Goal: Task Accomplishment & Management: Complete application form

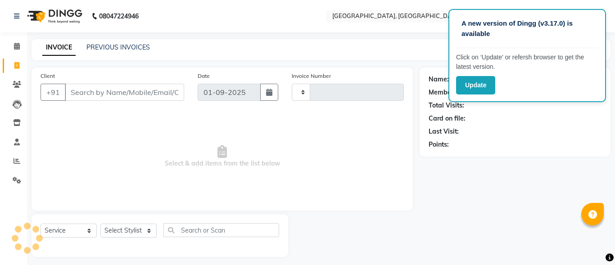
select select "service"
type input "1068"
click at [133, 226] on select "Select Stylist" at bounding box center [128, 231] width 56 height 14
select select "5370"
click at [133, 226] on select "Select Stylist" at bounding box center [128, 231] width 56 height 14
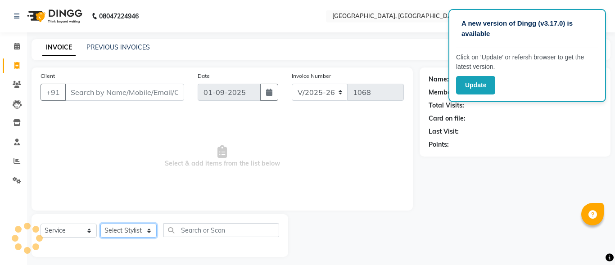
click at [133, 226] on select "Select Stylist" at bounding box center [128, 231] width 56 height 14
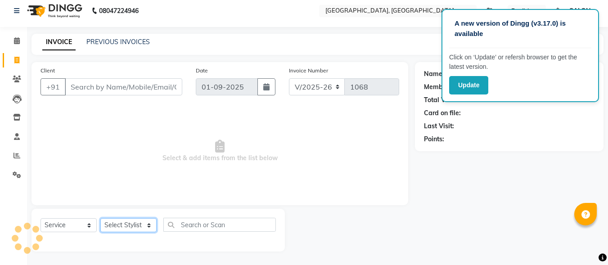
scroll to position [5, 0]
click at [133, 226] on select "Select Stylist" at bounding box center [128, 225] width 56 height 14
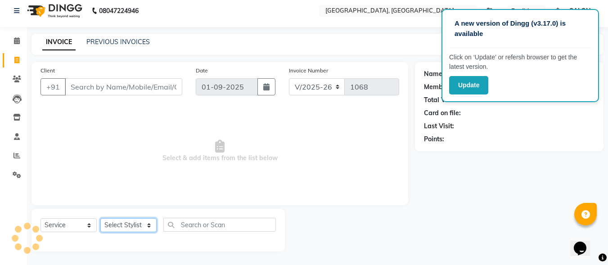
click at [133, 226] on select "Select Stylist DINGG Support Drishti [PERSON_NAME] SALON [PERSON_NAME] [PERSON_…" at bounding box center [128, 225] width 56 height 14
select select "35456"
click at [100, 218] on select "Select Stylist DINGG Support Drishti [PERSON_NAME] SALON [PERSON_NAME] [PERSON_…" at bounding box center [128, 225] width 56 height 14
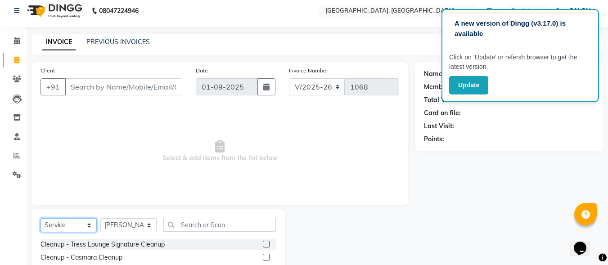
click at [59, 228] on select "Select Service Product Membership Package Voucher Prepaid Gift Card" at bounding box center [69, 225] width 56 height 14
select select "product"
click at [41, 218] on select "Select Service Product Membership Package Voucher Prepaid Gift Card" at bounding box center [69, 225] width 56 height 14
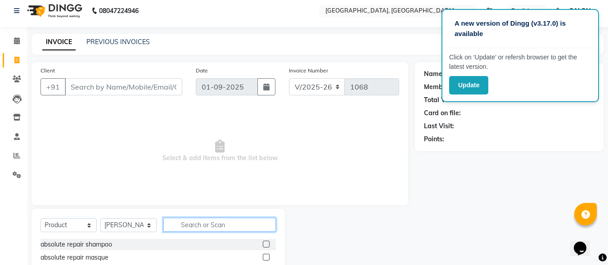
click at [194, 230] on input "text" at bounding box center [219, 225] width 113 height 14
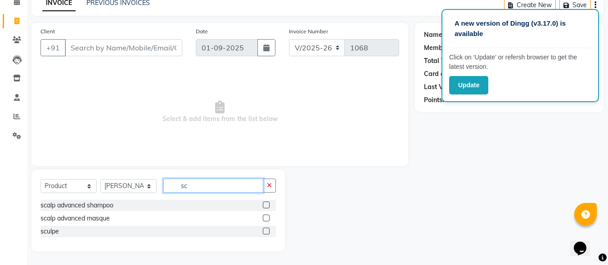
type input "s"
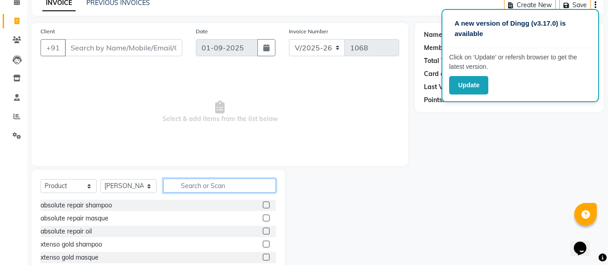
type input "3"
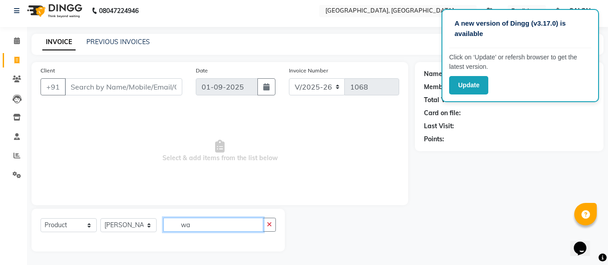
scroll to position [5, 0]
type input "w"
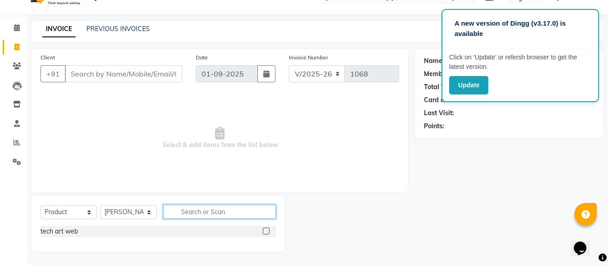
scroll to position [45, 0]
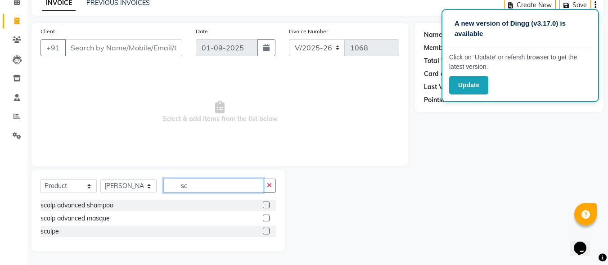
type input "sc"
click at [265, 233] on label at bounding box center [266, 231] width 7 height 7
click at [265, 233] on input "checkbox" at bounding box center [266, 232] width 6 height 6
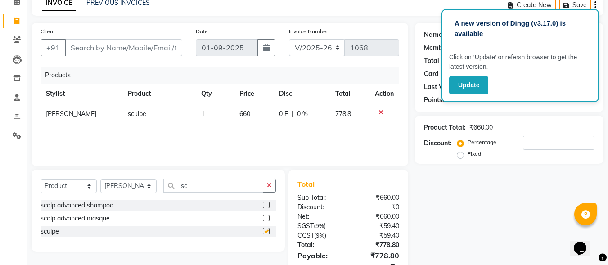
checkbox input "false"
click at [269, 117] on td "660" at bounding box center [254, 114] width 40 height 20
select select "35456"
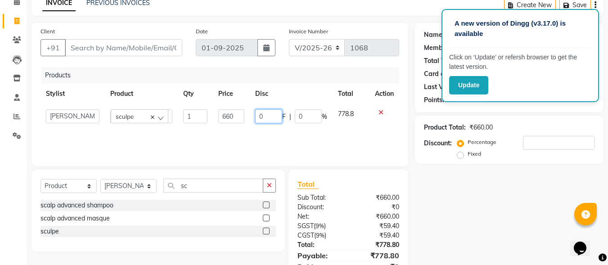
click at [266, 114] on input "0" at bounding box center [268, 116] width 27 height 14
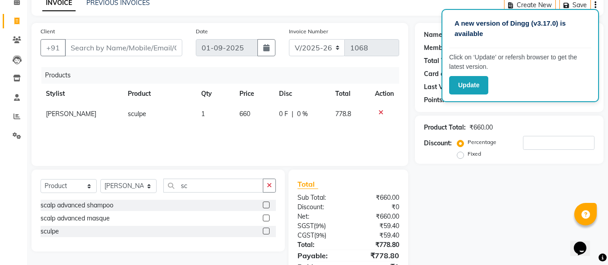
click at [253, 109] on td "660" at bounding box center [254, 114] width 40 height 20
select select "35456"
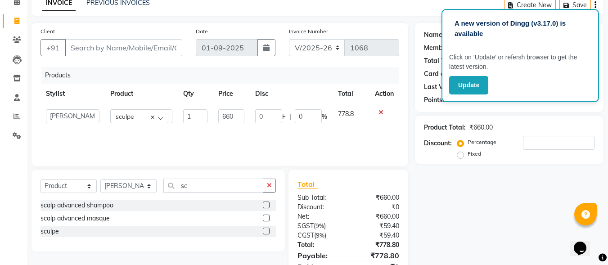
click at [253, 109] on td "0 F | 0 %" at bounding box center [291, 116] width 83 height 25
click at [237, 114] on input "660" at bounding box center [231, 116] width 26 height 14
type input "6"
type input "850"
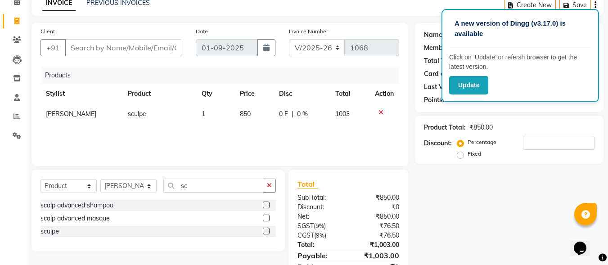
click at [402, 169] on div "Client +91 Date [DATE] Invoice Number V/2025 V/[PHONE_NUMBER] Products Stylist …" at bounding box center [220, 158] width 390 height 270
click at [154, 45] on input "Client" at bounding box center [123, 47] width 117 height 17
type input "7"
type input "0"
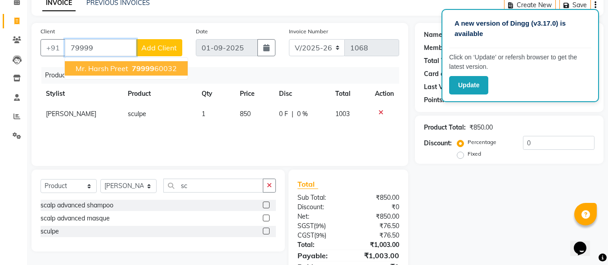
click at [145, 69] on span "79999" at bounding box center [143, 68] width 23 height 9
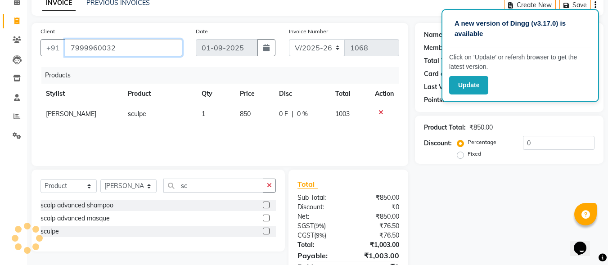
type input "7999960032"
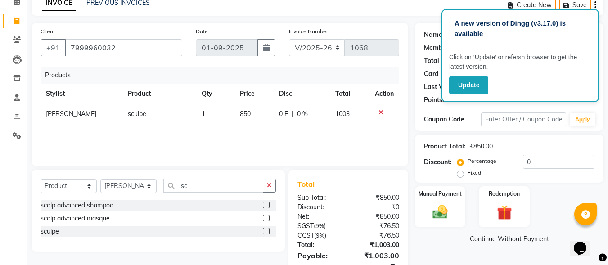
click at [468, 172] on label "Fixed" at bounding box center [475, 173] width 14 height 8
click at [460, 172] on input "Fixed" at bounding box center [462, 173] width 6 height 6
radio input "true"
click at [543, 162] on input "0" at bounding box center [559, 162] width 72 height 14
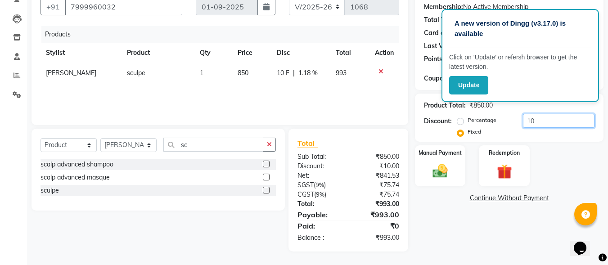
type input "1"
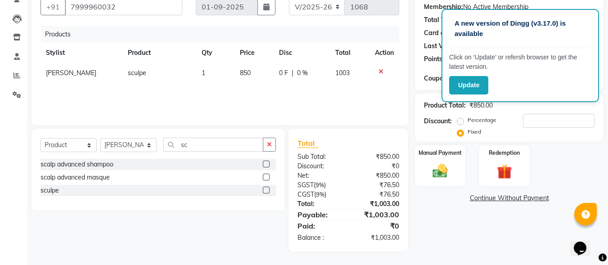
click at [255, 72] on td "850" at bounding box center [255, 73] width 40 height 20
select select "35456"
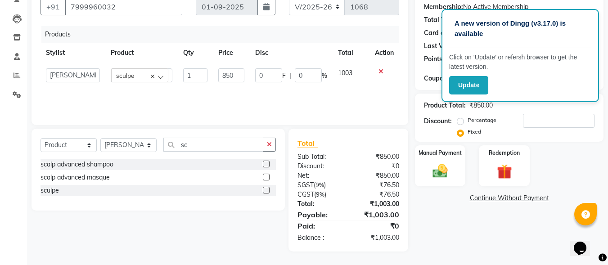
click at [255, 72] on input "0" at bounding box center [268, 75] width 27 height 14
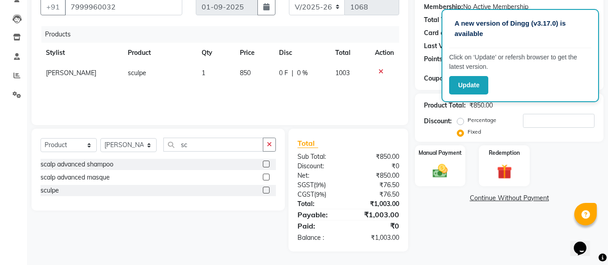
click at [248, 74] on span "850" at bounding box center [245, 73] width 11 height 8
select select "35456"
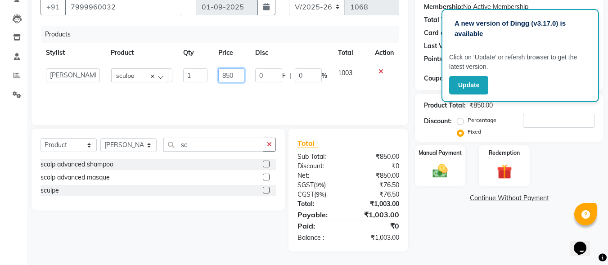
click at [239, 72] on input "850" at bounding box center [231, 75] width 26 height 14
type input "8"
type input "765"
click at [438, 208] on div "Name: Mr. Harsh Preet Membership: No Active Membership Total Visits: 4 Card on …" at bounding box center [512, 117] width 195 height 270
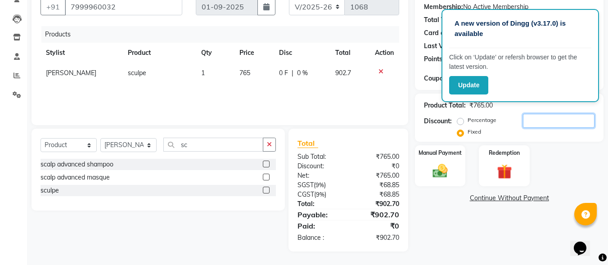
click at [557, 118] on input "number" at bounding box center [559, 121] width 72 height 14
type input "7"
type input "137.70"
click at [444, 159] on div "Manual Payment" at bounding box center [440, 165] width 53 height 43
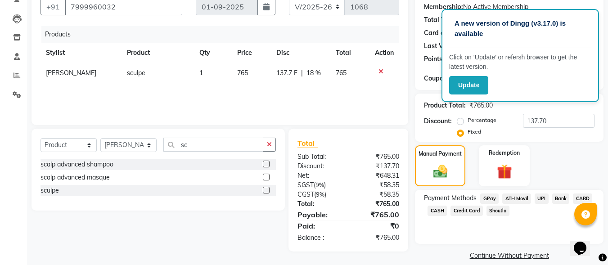
click at [541, 197] on span "UPI" at bounding box center [542, 199] width 14 height 10
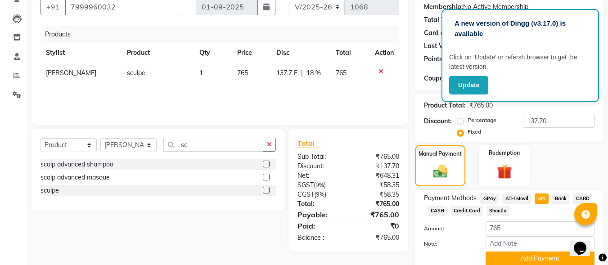
scroll to position [122, 0]
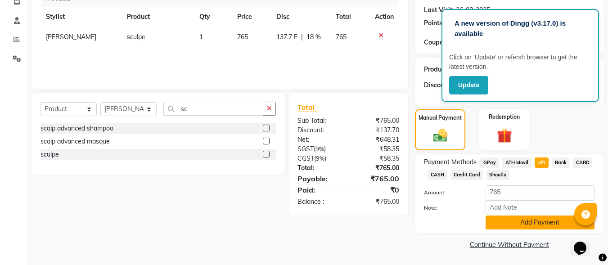
click at [537, 227] on button "Add Payment" at bounding box center [540, 223] width 109 height 14
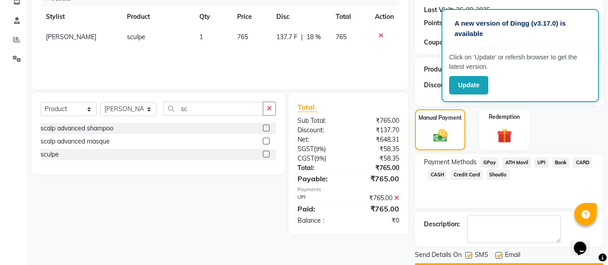
scroll to position [147, 0]
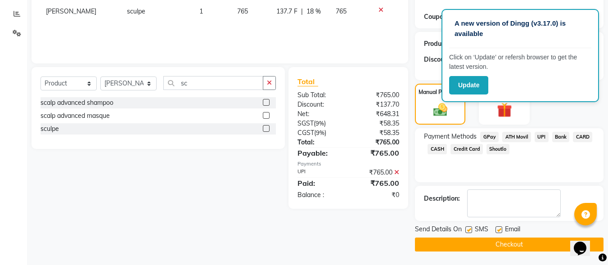
click at [537, 244] on button "Checkout" at bounding box center [509, 245] width 189 height 14
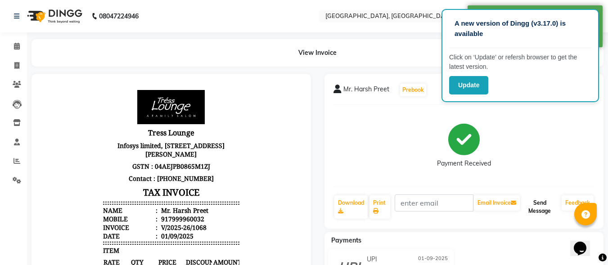
click at [551, 208] on button "Send Message" at bounding box center [540, 206] width 36 height 23
click at [20, 49] on span at bounding box center [17, 46] width 16 height 10
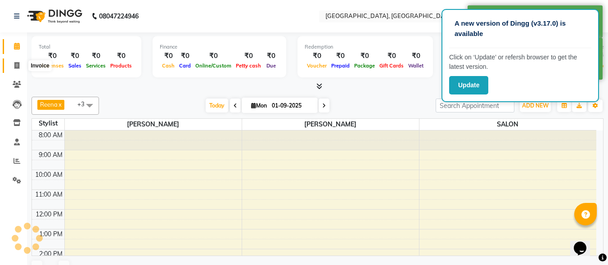
click at [20, 63] on span at bounding box center [17, 66] width 16 height 10
select select "service"
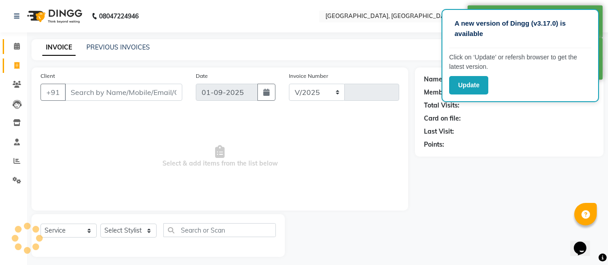
select select "5370"
type input "1069"
click at [17, 53] on link "Calendar" at bounding box center [14, 46] width 22 height 15
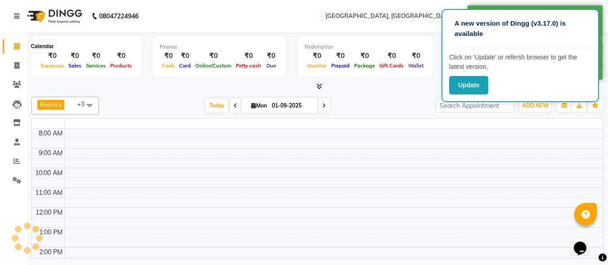
click at [17, 48] on icon at bounding box center [17, 46] width 6 height 7
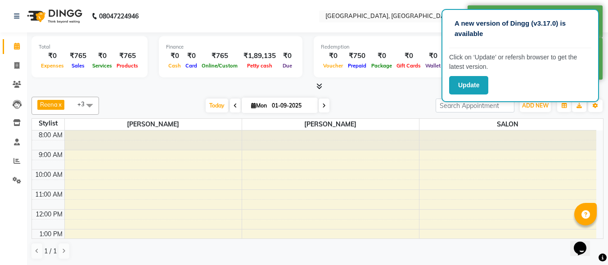
click at [318, 86] on icon at bounding box center [319, 86] width 6 height 7
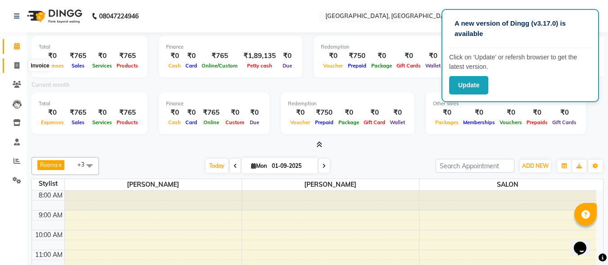
click at [17, 69] on span at bounding box center [17, 66] width 16 height 10
select select "service"
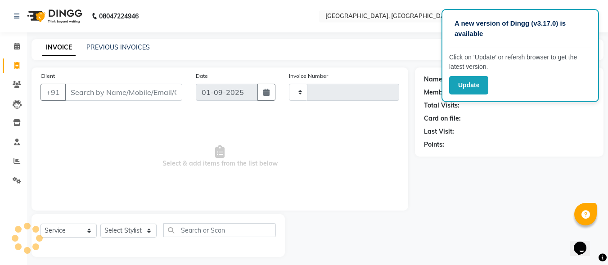
scroll to position [5, 0]
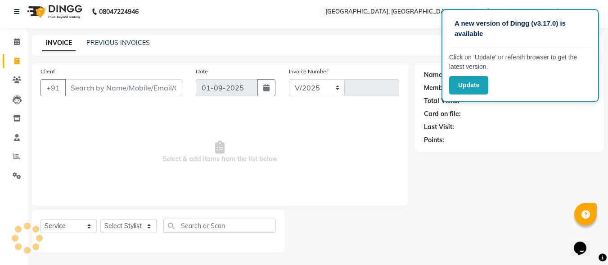
select select "5370"
type input "1069"
click at [132, 225] on select "Select Stylist" at bounding box center [128, 226] width 56 height 14
click at [132, 225] on select "Select Stylist DINGG Support Drishti [PERSON_NAME] SALON [PERSON_NAME] [PERSON_…" at bounding box center [128, 226] width 56 height 14
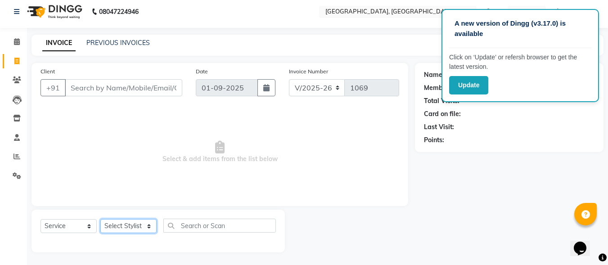
click at [132, 225] on select "Select Stylist DINGG Support Drishti [PERSON_NAME] SALON [PERSON_NAME] [PERSON_…" at bounding box center [128, 226] width 56 height 14
select select "35456"
click at [100, 219] on select "Select Stylist DINGG Support Drishti [PERSON_NAME] SALON [PERSON_NAME] [PERSON_…" at bounding box center [128, 226] width 56 height 14
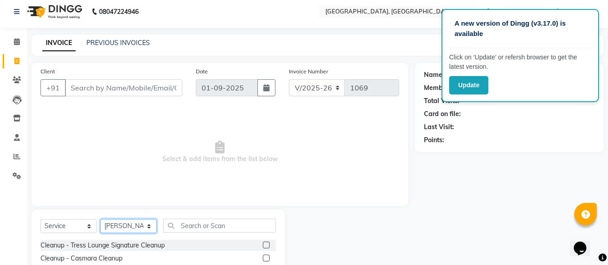
scroll to position [95, 0]
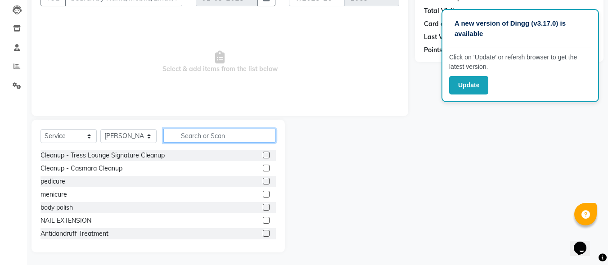
click at [201, 140] on input "text" at bounding box center [219, 136] width 113 height 14
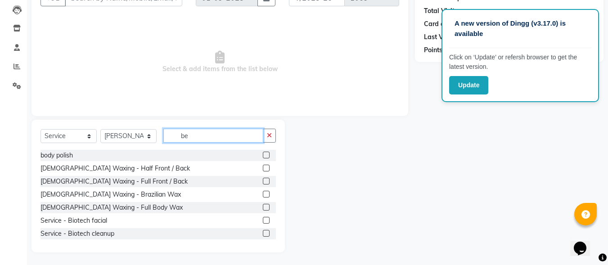
scroll to position [45, 0]
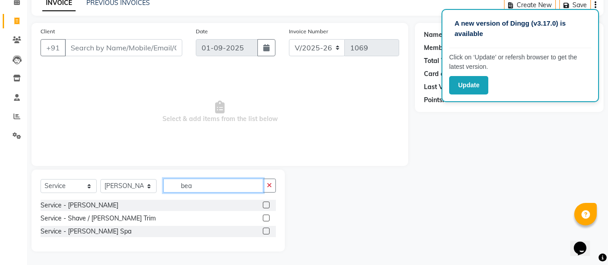
type input "bea"
click at [266, 217] on label at bounding box center [266, 218] width 7 height 7
click at [266, 217] on input "checkbox" at bounding box center [266, 219] width 6 height 6
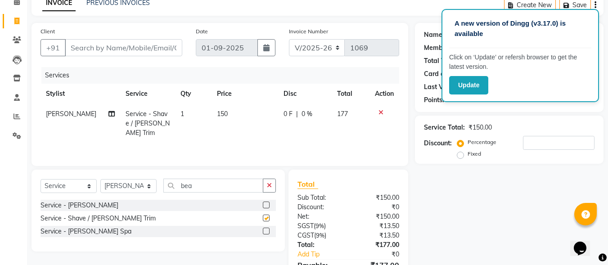
checkbox input "false"
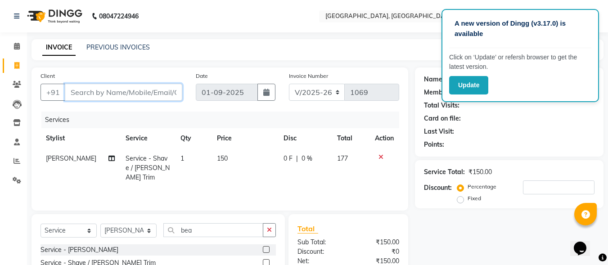
click at [107, 96] on input "Client" at bounding box center [123, 92] width 117 height 17
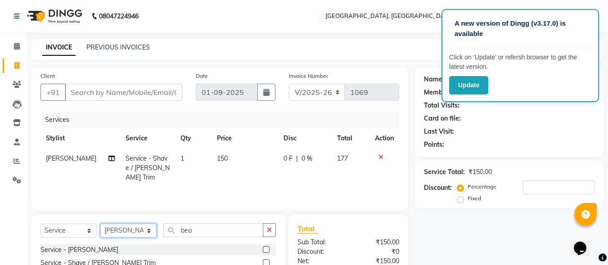
click at [142, 230] on select "Select Stylist DINGG Support Drishti [PERSON_NAME] SALON [PERSON_NAME] [PERSON_…" at bounding box center [128, 231] width 56 height 14
select select "86531"
click at [100, 224] on select "Select Stylist DINGG Support Drishti [PERSON_NAME] SALON [PERSON_NAME] [PERSON_…" at bounding box center [128, 231] width 56 height 14
click at [268, 225] on button "button" at bounding box center [269, 230] width 13 height 14
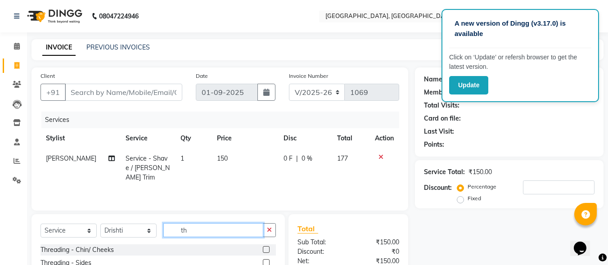
scroll to position [90, 0]
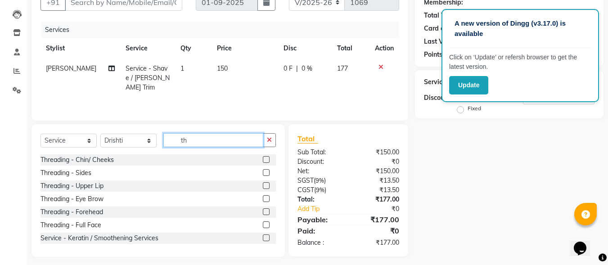
type input "th"
click at [263, 185] on label at bounding box center [266, 185] width 7 height 7
click at [263, 185] on input "checkbox" at bounding box center [266, 186] width 6 height 6
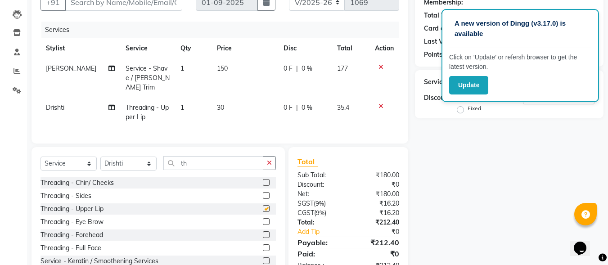
checkbox input "false"
click at [263, 219] on label at bounding box center [266, 221] width 7 height 7
click at [263, 219] on input "checkbox" at bounding box center [266, 222] width 6 height 6
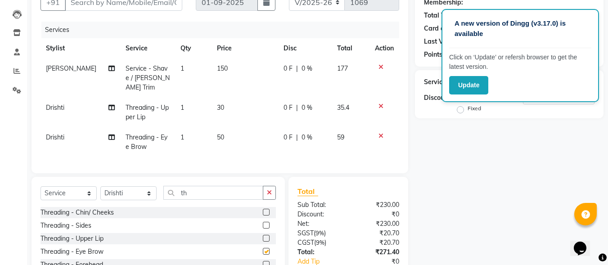
checkbox input "false"
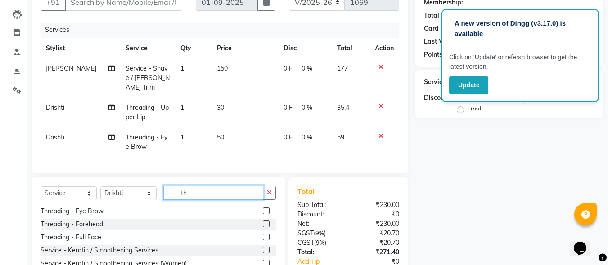
click at [261, 191] on input "th" at bounding box center [213, 193] width 100 height 14
click at [266, 191] on button "button" at bounding box center [269, 193] width 13 height 14
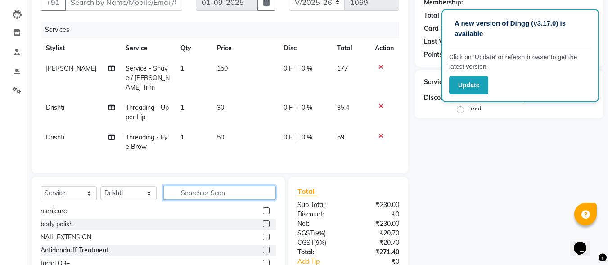
click at [242, 190] on input "text" at bounding box center [219, 193] width 113 height 14
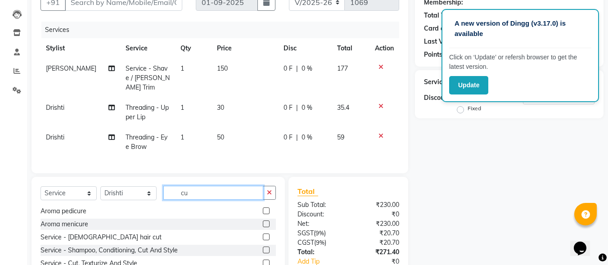
scroll to position [14, 0]
type input "cu"
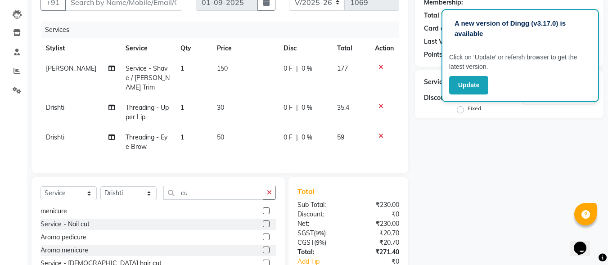
click at [263, 260] on label at bounding box center [266, 263] width 7 height 7
click at [263, 261] on input "checkbox" at bounding box center [266, 264] width 6 height 6
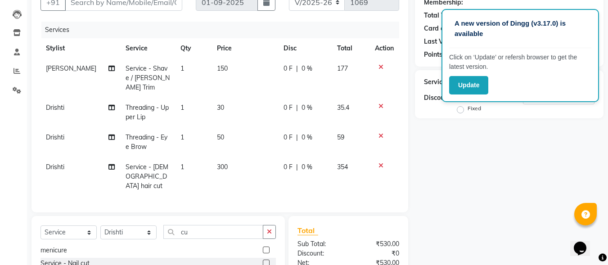
checkbox input "false"
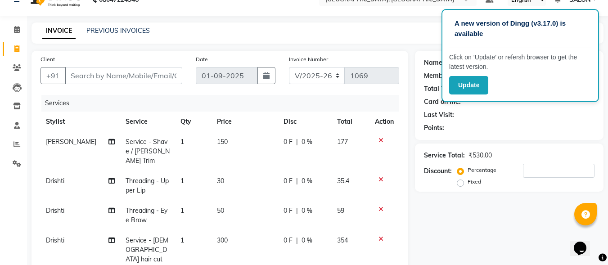
scroll to position [45, 0]
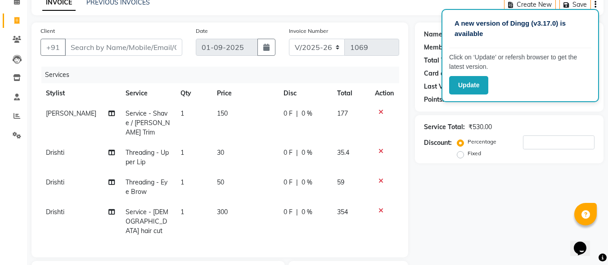
click at [380, 148] on icon at bounding box center [381, 151] width 5 height 6
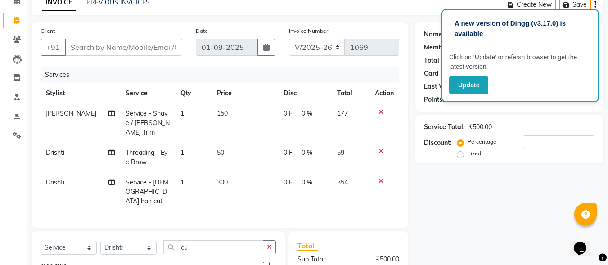
click at [381, 148] on icon at bounding box center [381, 151] width 5 height 6
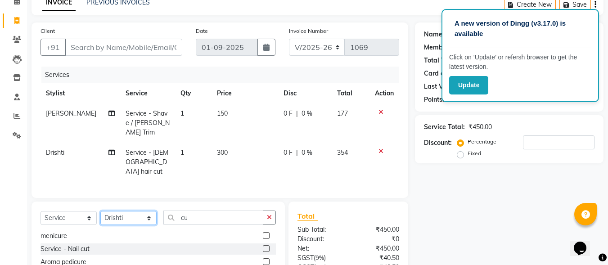
click at [126, 211] on select "Select Stylist DINGG Support Drishti [PERSON_NAME] SALON [PERSON_NAME] [PERSON_…" at bounding box center [128, 218] width 56 height 14
click at [190, 211] on input "cu" at bounding box center [213, 218] width 100 height 14
click at [381, 148] on icon at bounding box center [381, 151] width 5 height 6
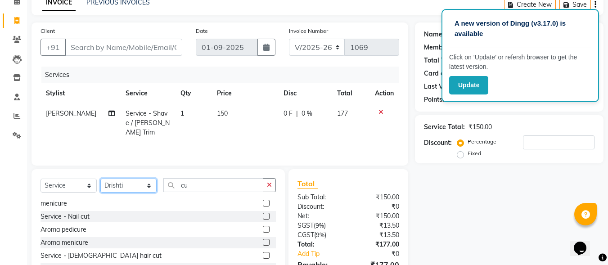
click at [147, 183] on select "Select Stylist DINGG Support Drishti [PERSON_NAME] SALON [PERSON_NAME] [PERSON_…" at bounding box center [128, 186] width 56 height 14
select select "35456"
click at [100, 179] on select "Select Stylist DINGG Support Drishti [PERSON_NAME] SALON [PERSON_NAME] [PERSON_…" at bounding box center [128, 186] width 56 height 14
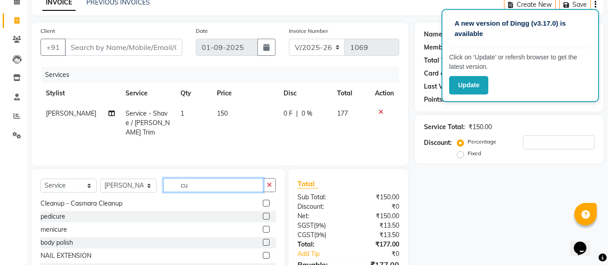
click at [194, 186] on input "cu" at bounding box center [213, 185] width 100 height 14
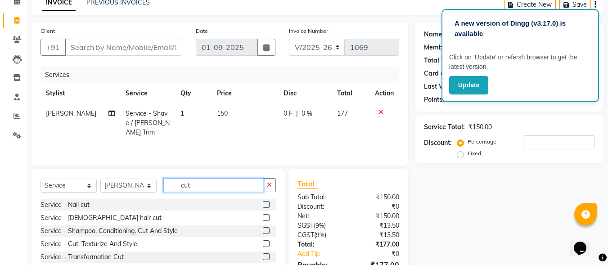
type input "cut"
click at [266, 216] on label at bounding box center [266, 217] width 7 height 7
click at [266, 216] on input "checkbox" at bounding box center [266, 218] width 6 height 6
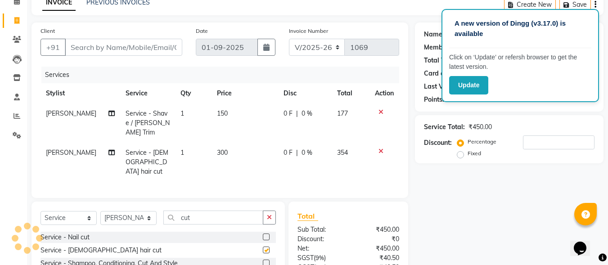
checkbox input "false"
click at [149, 211] on select "Select Stylist DINGG Support Drishti [PERSON_NAME] SALON [PERSON_NAME] [PERSON_…" at bounding box center [128, 218] width 56 height 14
select select "86531"
click at [100, 211] on select "Select Stylist DINGG Support Drishti [PERSON_NAME] SALON [PERSON_NAME] [PERSON_…" at bounding box center [128, 218] width 56 height 14
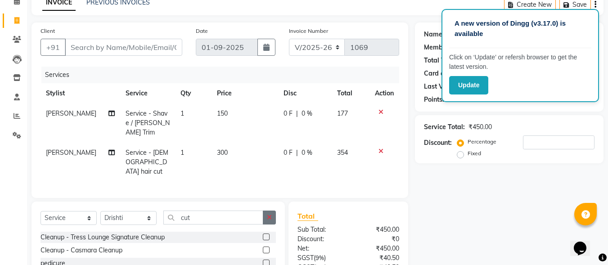
click at [267, 214] on icon "button" at bounding box center [269, 217] width 5 height 6
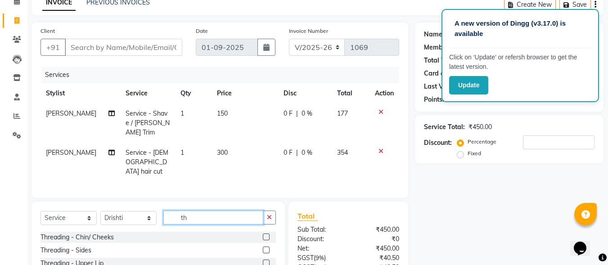
scroll to position [90, 0]
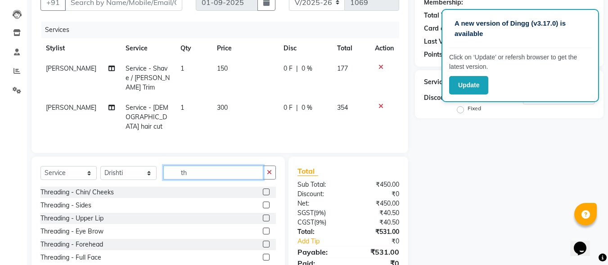
type input "th"
click at [263, 215] on label at bounding box center [266, 218] width 7 height 7
click at [263, 216] on input "checkbox" at bounding box center [266, 219] width 6 height 6
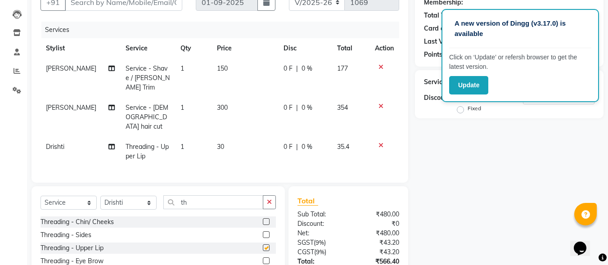
checkbox input "false"
click at [263, 257] on label at bounding box center [266, 260] width 7 height 7
click at [263, 258] on input "checkbox" at bounding box center [266, 261] width 6 height 6
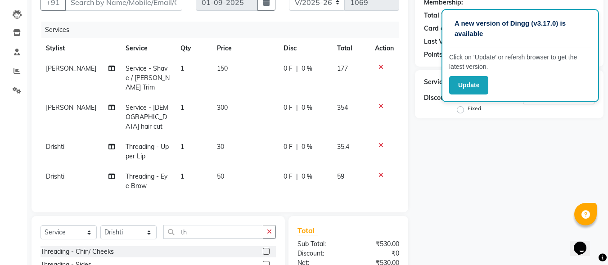
checkbox input "false"
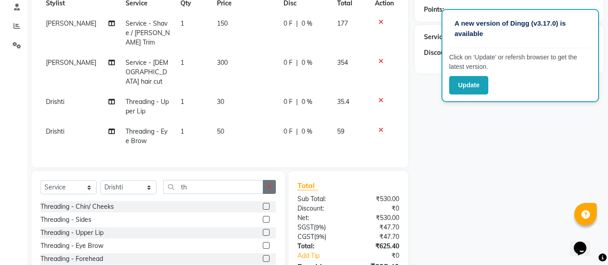
click at [267, 184] on icon "button" at bounding box center [269, 187] width 5 height 6
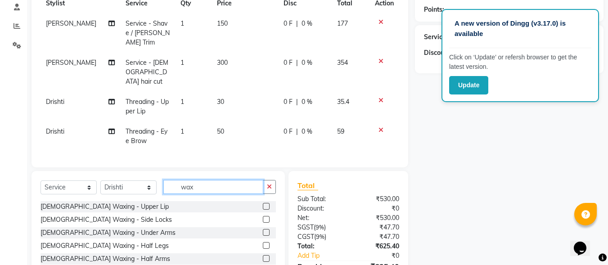
scroll to position [0, 0]
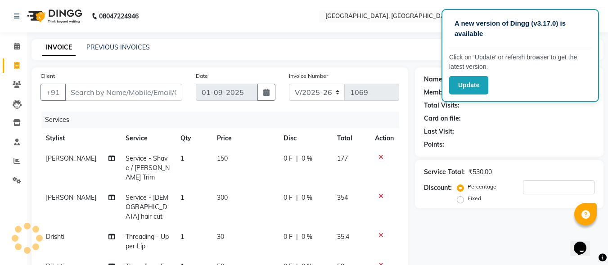
type input "wax"
click at [123, 97] on input "Client" at bounding box center [123, 92] width 117 height 17
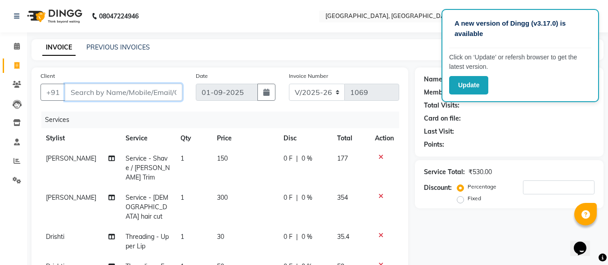
type input "8"
type input "0"
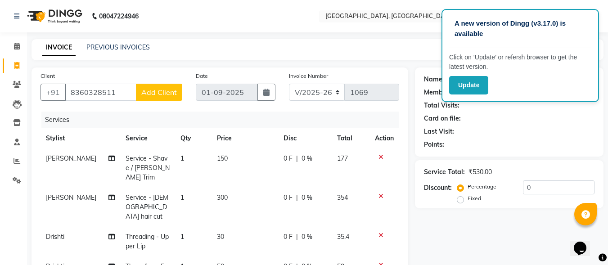
click at [120, 120] on div "Services" at bounding box center [223, 120] width 365 height 17
click at [122, 90] on input "8360328511" at bounding box center [101, 92] width 72 height 17
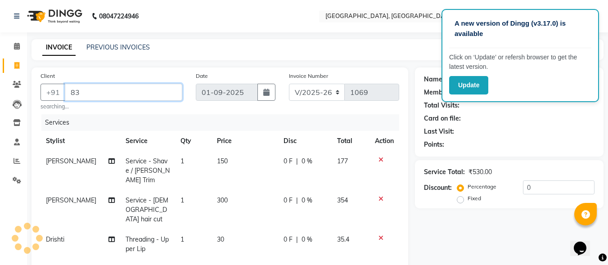
type input "8"
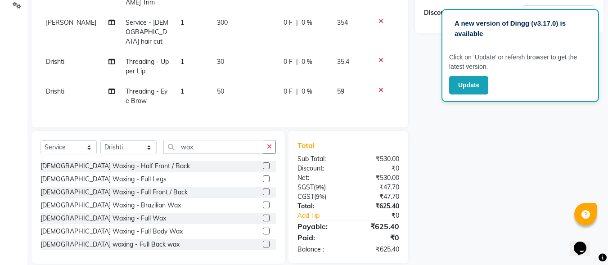
scroll to position [90, 0]
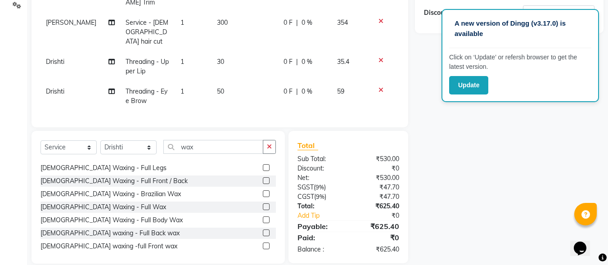
click at [263, 164] on label at bounding box center [266, 167] width 7 height 7
click at [263, 165] on input "checkbox" at bounding box center [266, 168] width 6 height 6
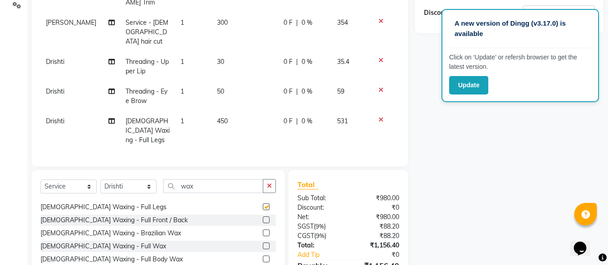
checkbox input "false"
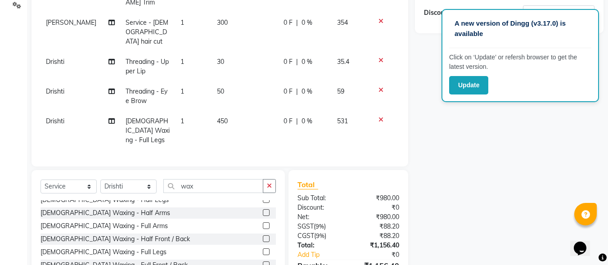
scroll to position [0, 0]
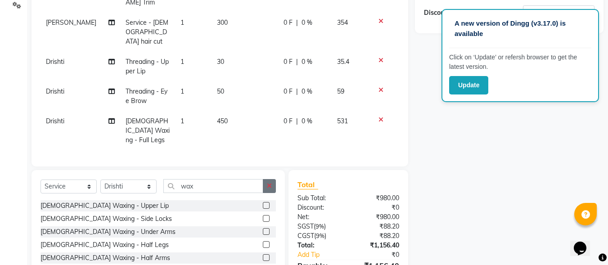
click at [270, 183] on icon "button" at bounding box center [269, 186] width 5 height 6
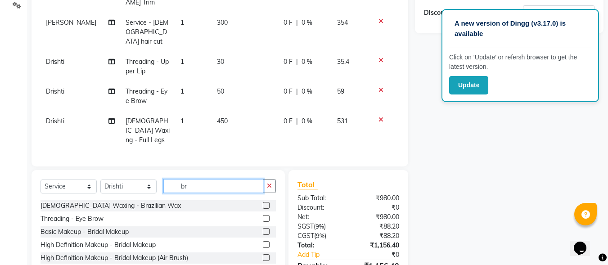
type input "br"
click at [266, 202] on label at bounding box center [266, 205] width 7 height 7
click at [266, 203] on input "checkbox" at bounding box center [266, 206] width 6 height 6
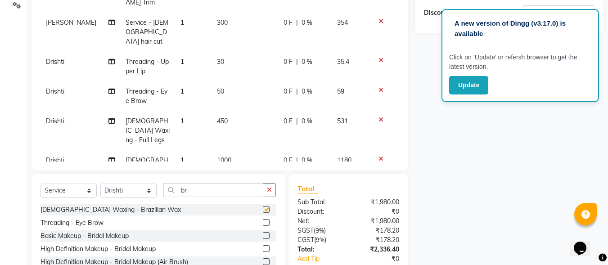
checkbox input "false"
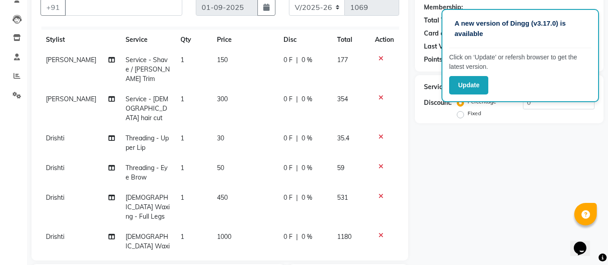
scroll to position [175, 0]
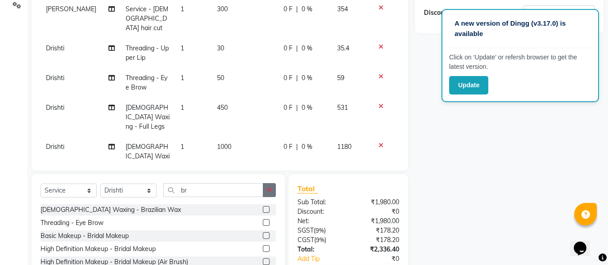
click at [269, 194] on button "button" at bounding box center [269, 190] width 13 height 14
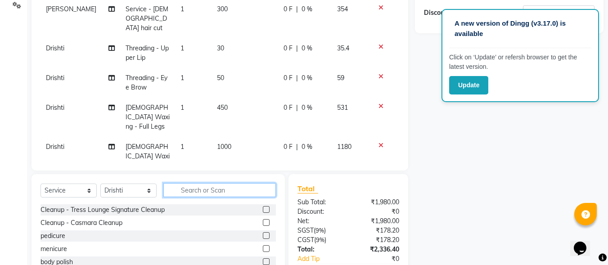
click at [248, 194] on input "text" at bounding box center [219, 190] width 113 height 14
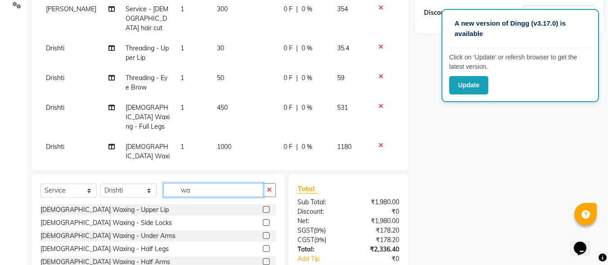
scroll to position [45, 0]
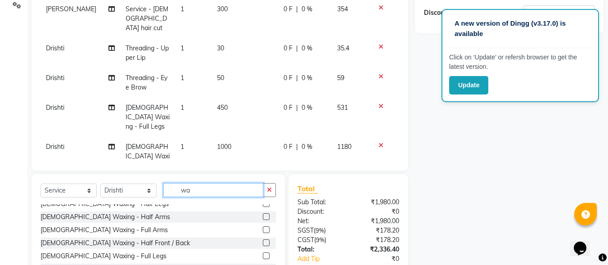
type input "wa"
click at [263, 231] on label at bounding box center [266, 229] width 7 height 7
click at [263, 231] on input "checkbox" at bounding box center [266, 230] width 6 height 6
checkbox input "false"
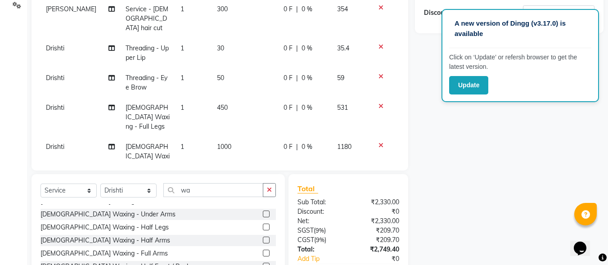
scroll to position [0, 0]
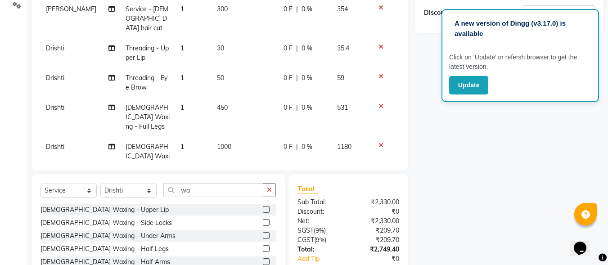
click at [263, 236] on label at bounding box center [266, 235] width 7 height 7
click at [263, 236] on input "checkbox" at bounding box center [266, 236] width 6 height 6
checkbox input "false"
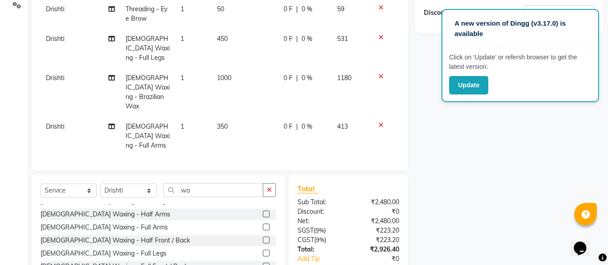
scroll to position [135, 0]
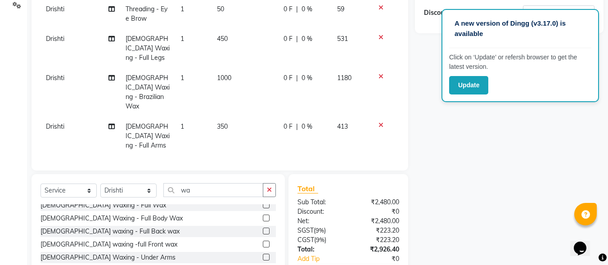
click at [263, 244] on label at bounding box center [266, 244] width 7 height 7
click at [263, 244] on input "checkbox" at bounding box center [266, 245] width 6 height 6
checkbox input "false"
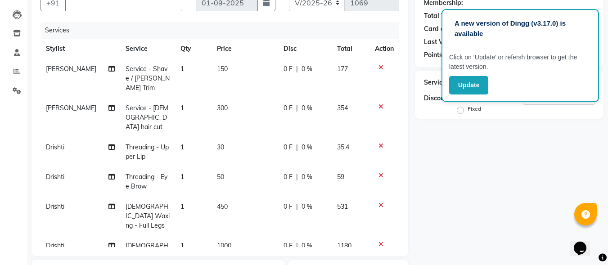
scroll to position [45, 0]
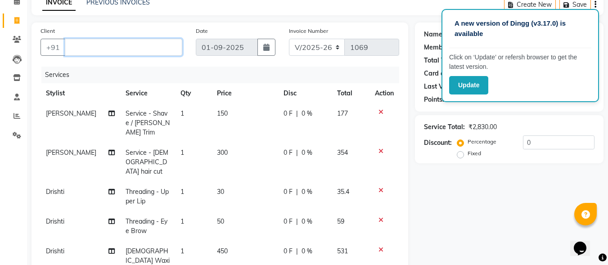
click at [133, 43] on input "Client" at bounding box center [123, 47] width 117 height 17
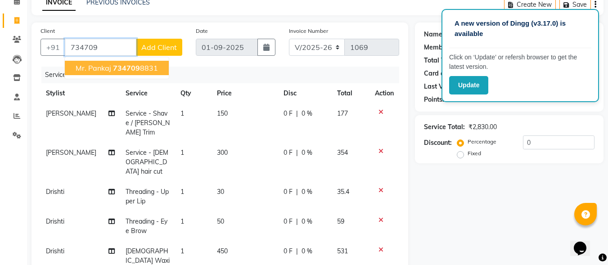
click at [117, 69] on span "734709" at bounding box center [126, 67] width 27 height 9
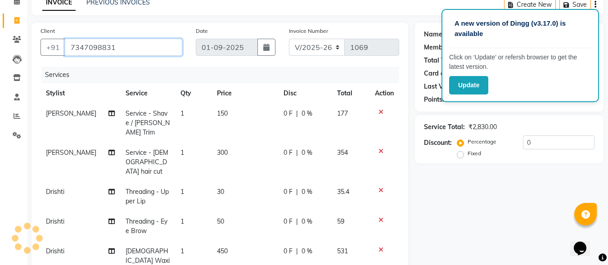
type input "7347098831"
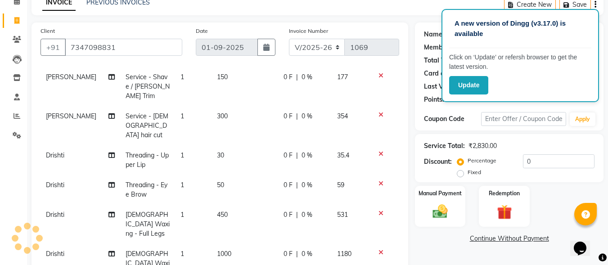
scroll to position [122, 0]
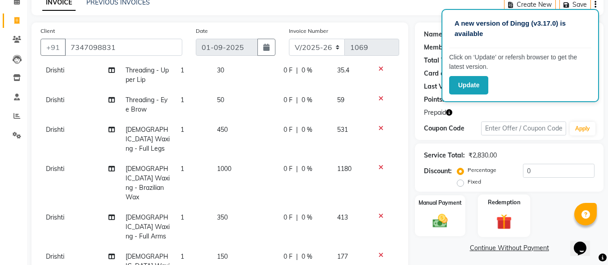
click at [512, 221] on img at bounding box center [504, 221] width 25 height 19
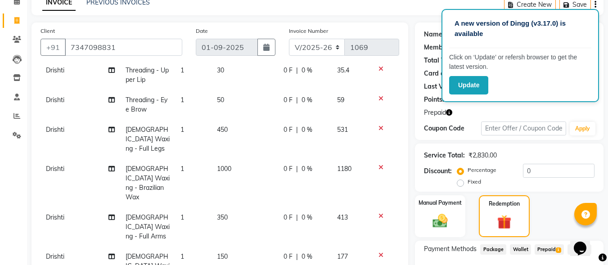
scroll to position [180, 0]
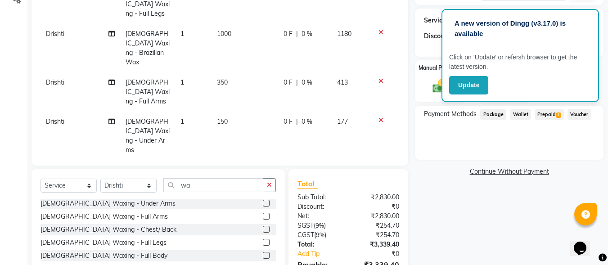
click at [551, 114] on span "Prepaid 1" at bounding box center [549, 114] width 29 height 10
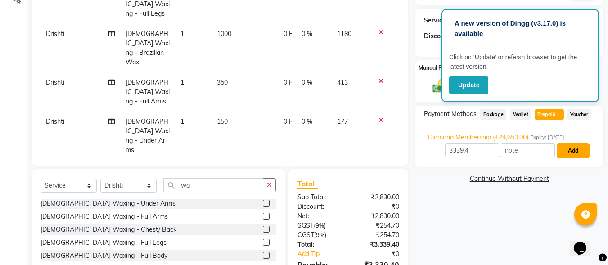
click at [563, 153] on button "Add" at bounding box center [573, 150] width 33 height 15
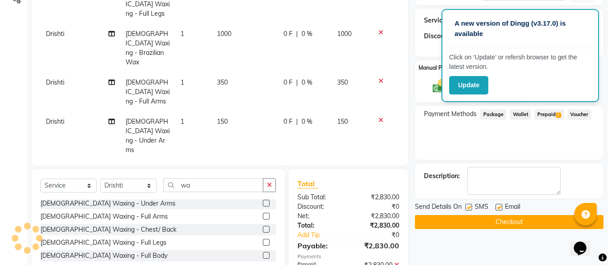
scroll to position [230, 0]
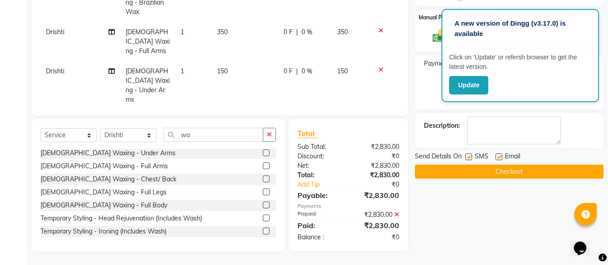
click at [498, 173] on button "Checkout" at bounding box center [509, 172] width 189 height 14
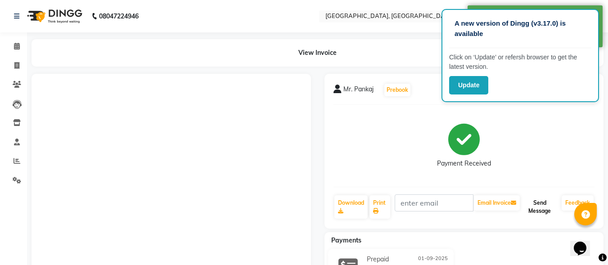
click at [539, 206] on button "Send Message" at bounding box center [540, 206] width 36 height 23
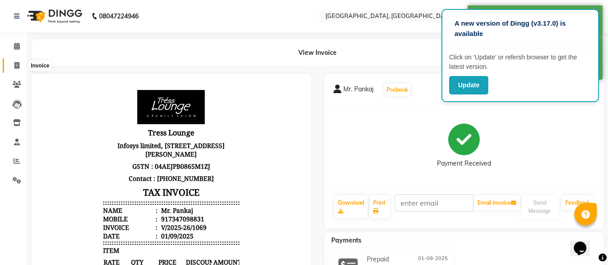
click at [16, 65] on icon at bounding box center [16, 65] width 5 height 7
select select "service"
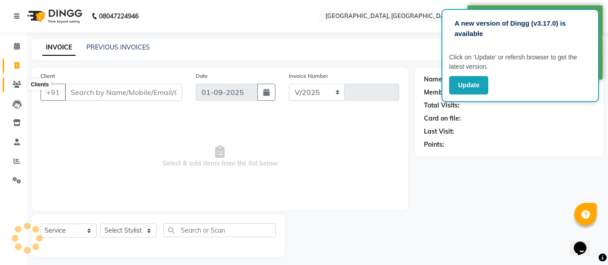
scroll to position [5, 0]
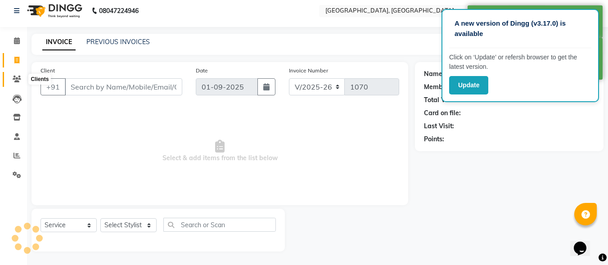
click at [19, 82] on icon at bounding box center [17, 79] width 9 height 7
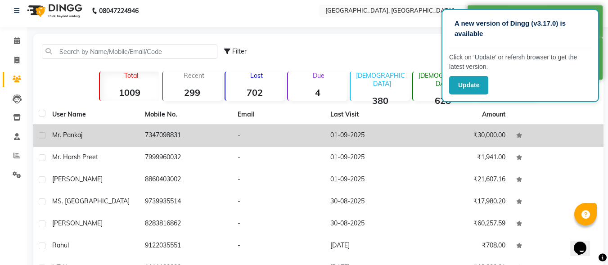
click at [419, 141] on td "₹30,000.00" at bounding box center [464, 136] width 93 height 22
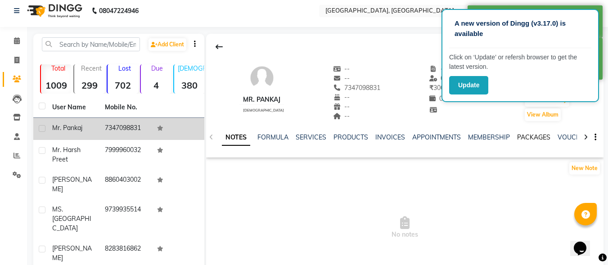
click at [545, 137] on link "PACKAGES" at bounding box center [533, 137] width 33 height 8
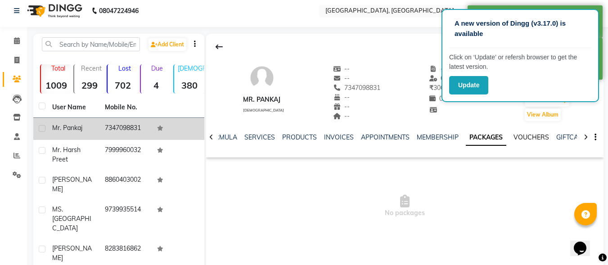
click at [541, 136] on link "VOUCHERS" at bounding box center [532, 137] width 36 height 8
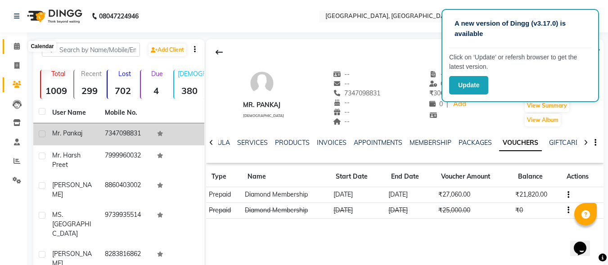
click at [19, 45] on icon at bounding box center [17, 46] width 6 height 7
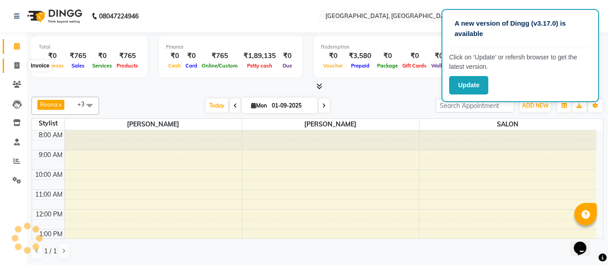
scroll to position [132, 0]
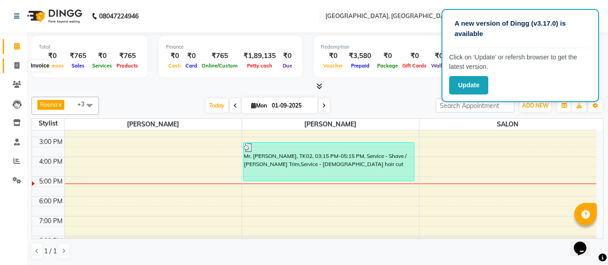
click at [13, 65] on span at bounding box center [17, 66] width 16 height 10
select select "service"
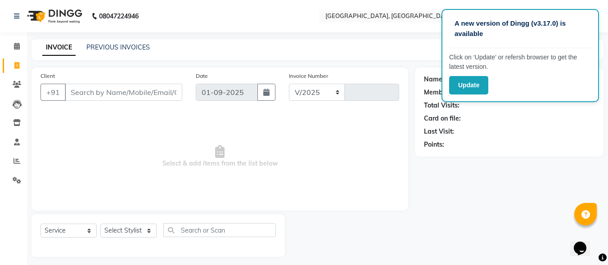
select select "5370"
type input "1070"
click at [133, 236] on select "Select Stylist DINGG Support Drishti [PERSON_NAME] SALON [PERSON_NAME] [PERSON_…" at bounding box center [128, 231] width 56 height 14
select select "86531"
click at [100, 224] on select "Select Stylist DINGG Support Drishti [PERSON_NAME] SALON [PERSON_NAME] [PERSON_…" at bounding box center [128, 231] width 56 height 14
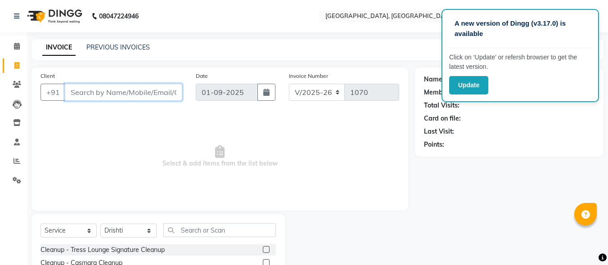
click at [159, 92] on input "Client" at bounding box center [123, 92] width 117 height 17
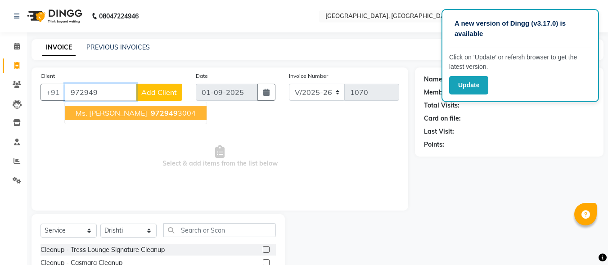
click at [154, 116] on ngb-highlight "972949 3004" at bounding box center [172, 112] width 47 height 9
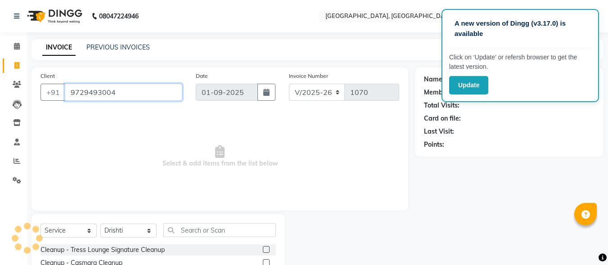
type input "9729493004"
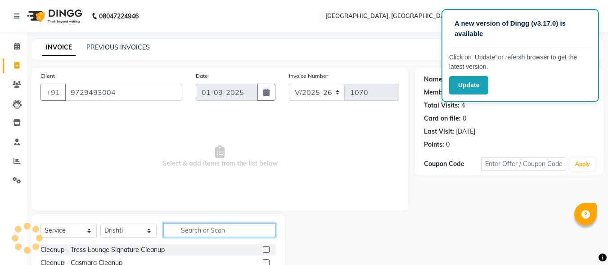
click at [218, 226] on input "text" at bounding box center [219, 230] width 113 height 14
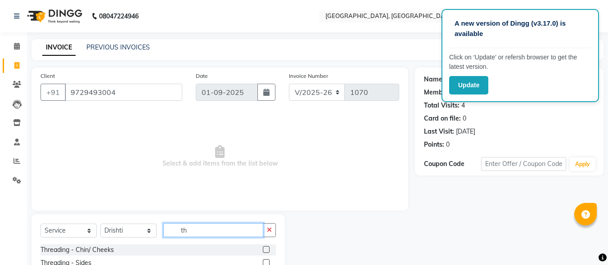
scroll to position [90, 0]
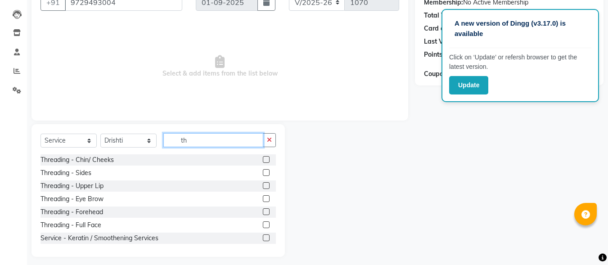
type input "th"
click at [263, 199] on label at bounding box center [266, 198] width 7 height 7
click at [263, 199] on input "checkbox" at bounding box center [266, 199] width 6 height 6
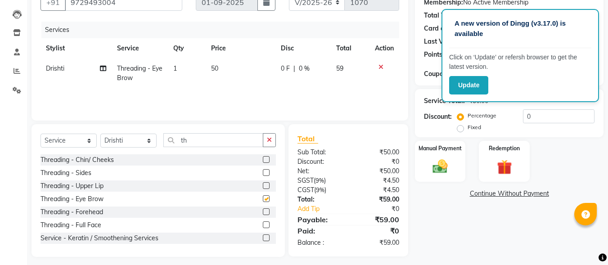
checkbox input "false"
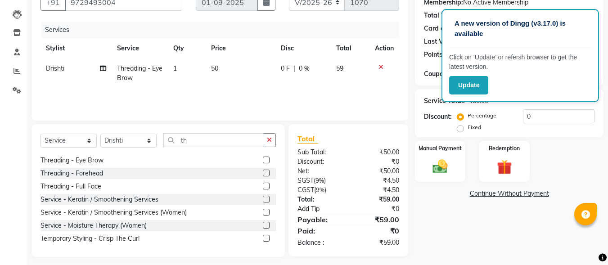
scroll to position [41, 0]
click at [446, 174] on img at bounding box center [440, 167] width 25 height 18
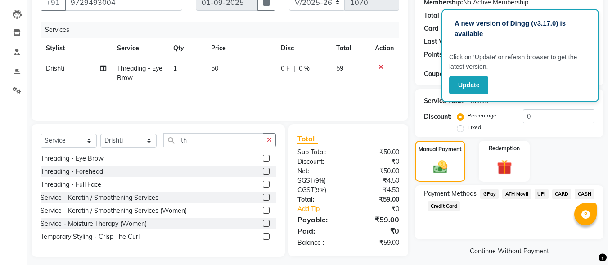
click at [563, 196] on span "CARD" at bounding box center [561, 194] width 19 height 10
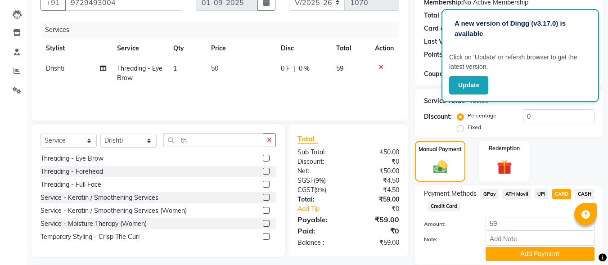
scroll to position [122, 0]
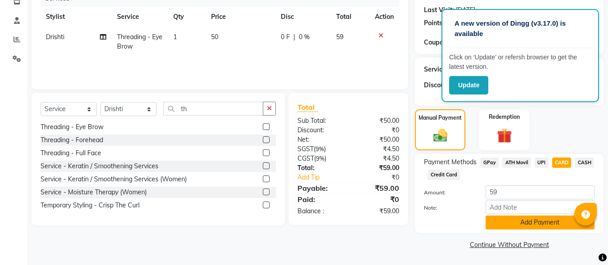
click at [533, 225] on button "Add Payment" at bounding box center [540, 223] width 109 height 14
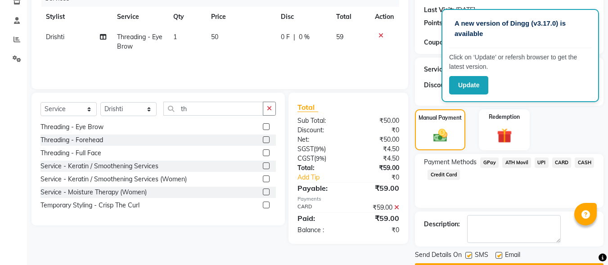
scroll to position [147, 0]
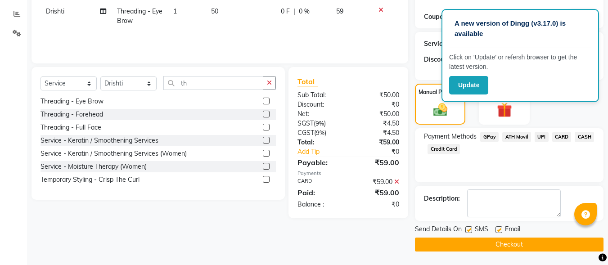
click at [510, 244] on button "Checkout" at bounding box center [509, 245] width 189 height 14
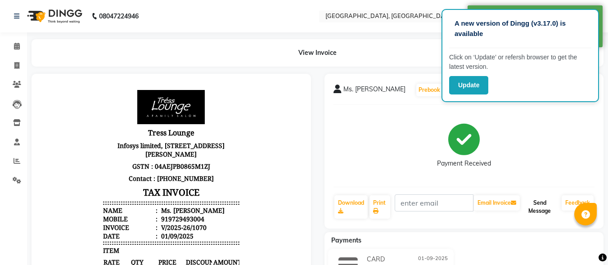
click at [545, 207] on button "Send Message" at bounding box center [540, 206] width 36 height 23
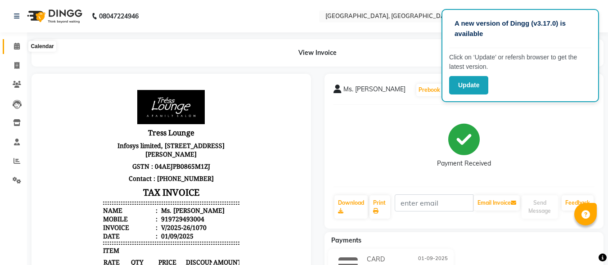
click at [18, 49] on icon at bounding box center [17, 46] width 6 height 7
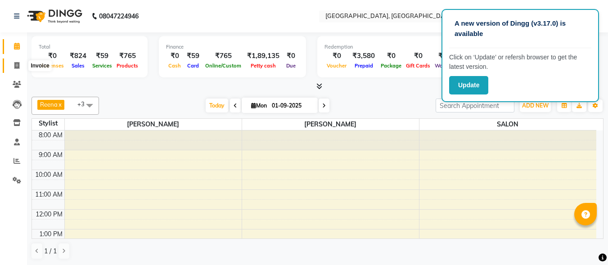
click at [18, 65] on icon at bounding box center [16, 65] width 5 height 7
select select "service"
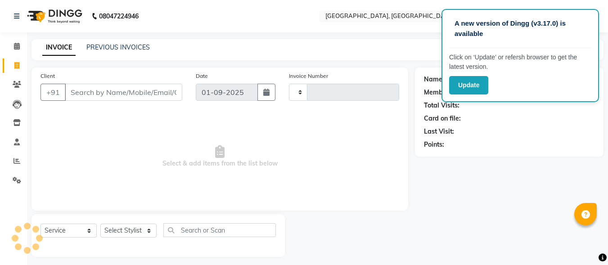
type input "1071"
select select "5370"
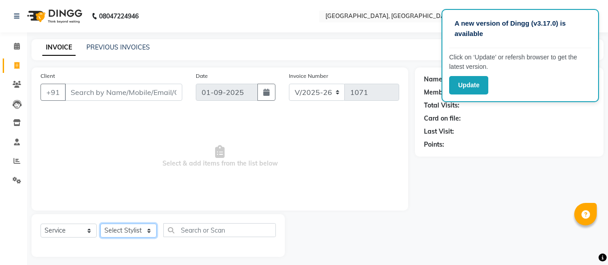
click at [127, 232] on select "Select Stylist" at bounding box center [128, 231] width 56 height 14
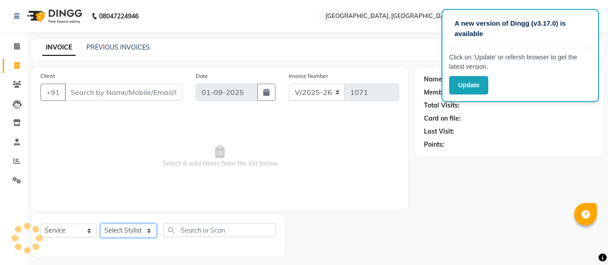
click at [127, 232] on select "Select Stylist" at bounding box center [128, 231] width 56 height 14
click at [127, 232] on select "Select Stylist DINGG Support Drishti [PERSON_NAME] SALON [PERSON_NAME] [PERSON_…" at bounding box center [128, 231] width 56 height 14
select select "35456"
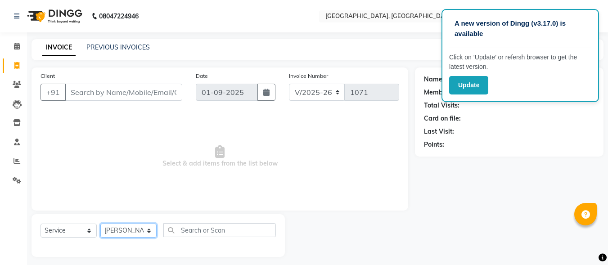
click at [100, 224] on select "Select Stylist DINGG Support Drishti [PERSON_NAME] SALON [PERSON_NAME] [PERSON_…" at bounding box center [128, 231] width 56 height 14
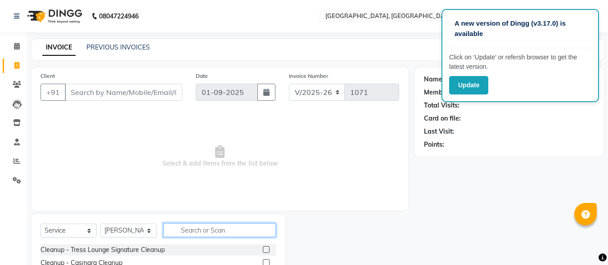
click at [181, 227] on input "text" at bounding box center [219, 230] width 113 height 14
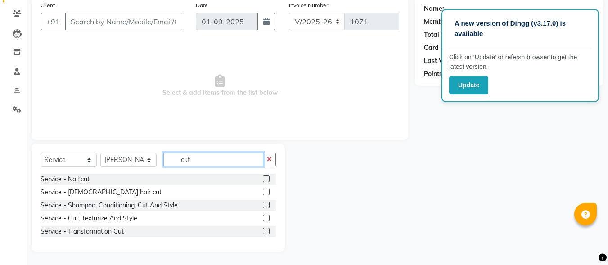
type input "cut"
click at [267, 207] on label at bounding box center [266, 205] width 7 height 7
click at [267, 207] on input "checkbox" at bounding box center [266, 206] width 6 height 6
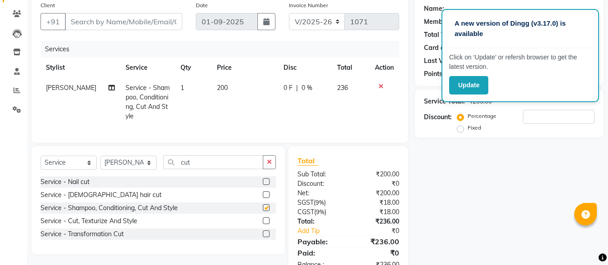
checkbox input "false"
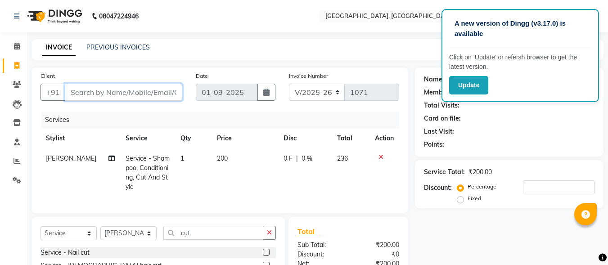
click at [148, 93] on input "Client" at bounding box center [123, 92] width 117 height 17
click at [129, 93] on input "Client" at bounding box center [123, 92] width 117 height 17
click at [93, 91] on input "Client" at bounding box center [123, 92] width 117 height 17
type input "7"
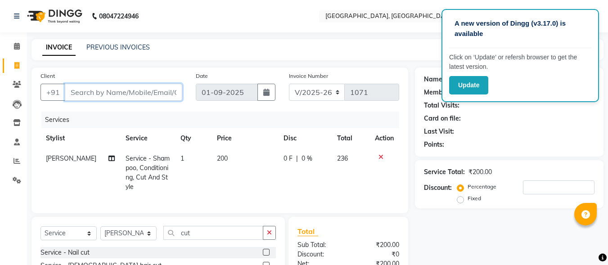
type input "0"
type input "7526943814"
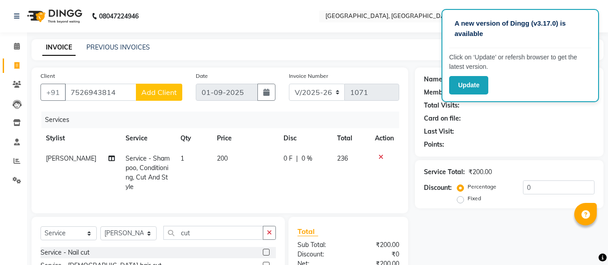
click at [162, 86] on button "Add Client" at bounding box center [159, 92] width 46 height 17
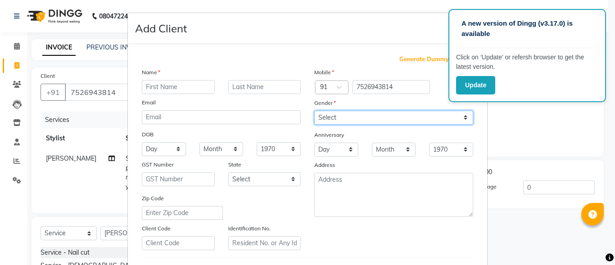
click at [357, 112] on select "Select [DEMOGRAPHIC_DATA] [DEMOGRAPHIC_DATA] Other Prefer Not To Say" at bounding box center [393, 118] width 159 height 14
select select "[DEMOGRAPHIC_DATA]"
click at [314, 111] on select "Select [DEMOGRAPHIC_DATA] [DEMOGRAPHIC_DATA] Other Prefer Not To Say" at bounding box center [393, 118] width 159 height 14
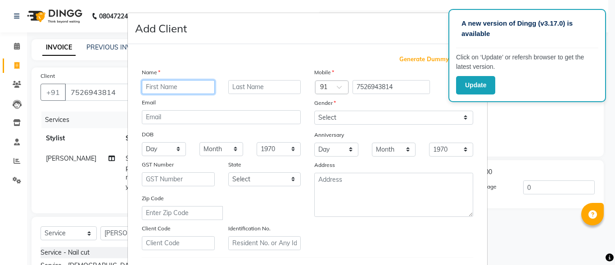
click at [184, 92] on input "text" at bounding box center [178, 87] width 73 height 14
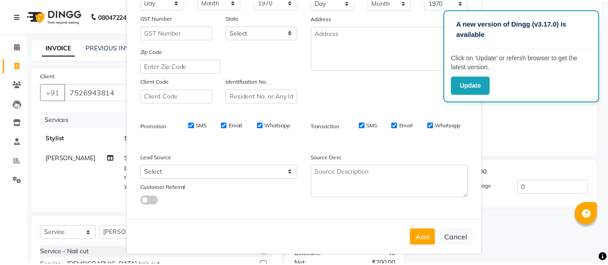
scroll to position [150, 0]
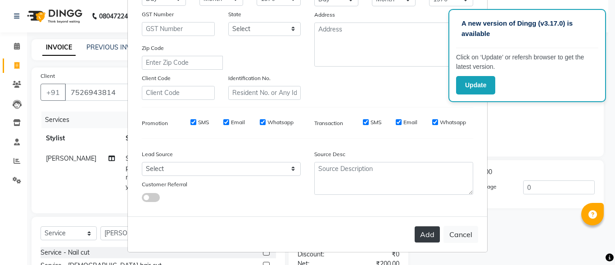
type input "[PERSON_NAME]"
click at [430, 234] on button "Add" at bounding box center [427, 234] width 25 height 16
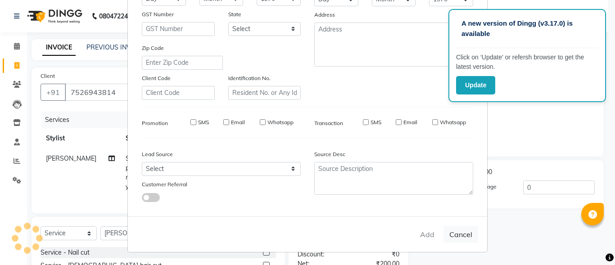
select select
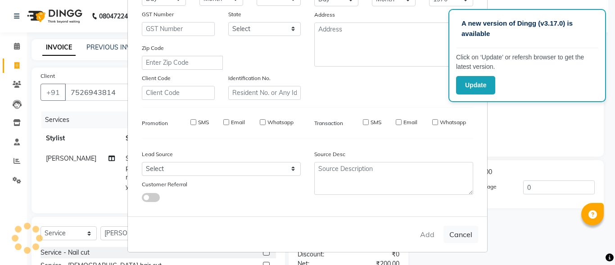
select select
checkbox input "false"
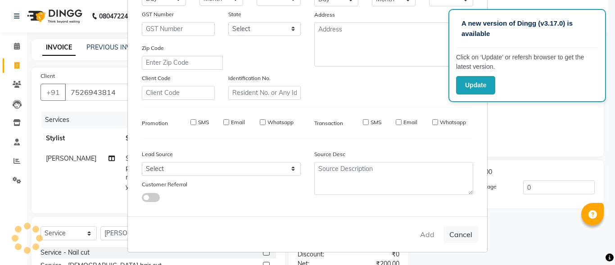
checkbox input "false"
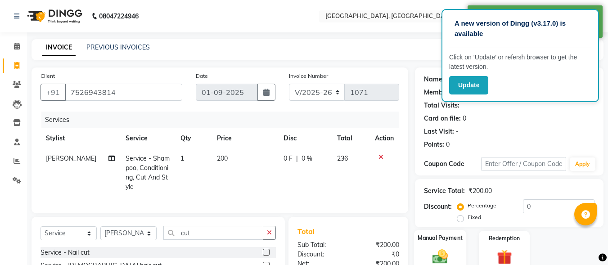
scroll to position [104, 0]
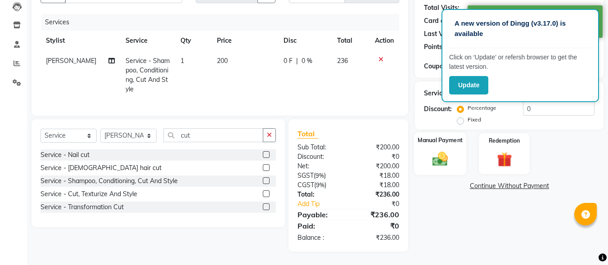
click at [445, 142] on div "Manual Payment" at bounding box center [440, 153] width 53 height 43
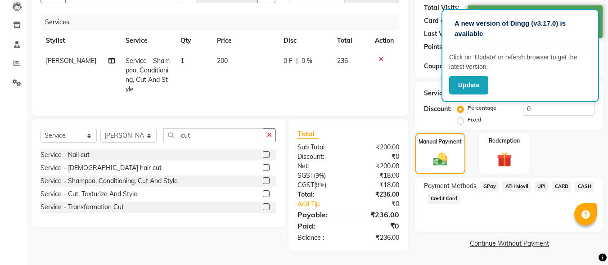
click at [541, 181] on span "UPI" at bounding box center [542, 186] width 14 height 10
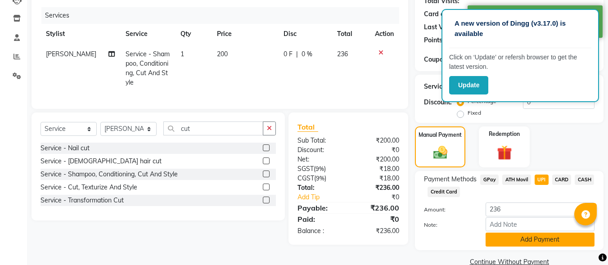
click at [560, 242] on button "Add Payment" at bounding box center [540, 240] width 109 height 14
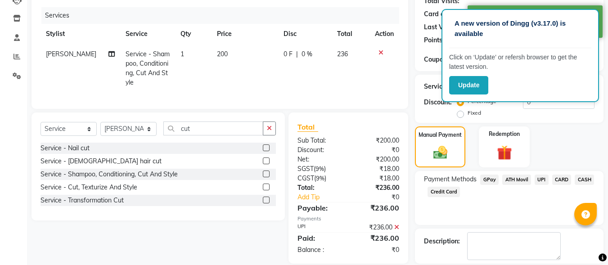
scroll to position [147, 0]
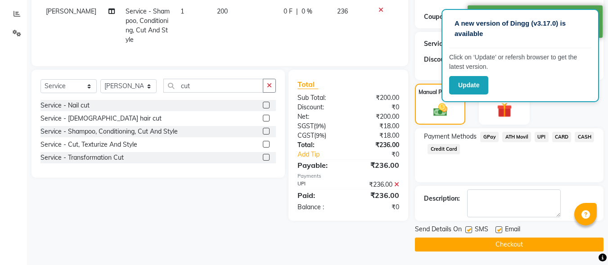
click at [505, 244] on button "Checkout" at bounding box center [509, 245] width 189 height 14
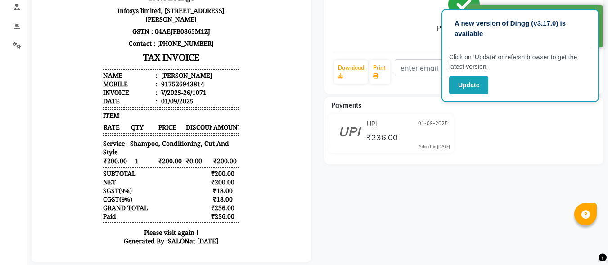
scroll to position [45, 0]
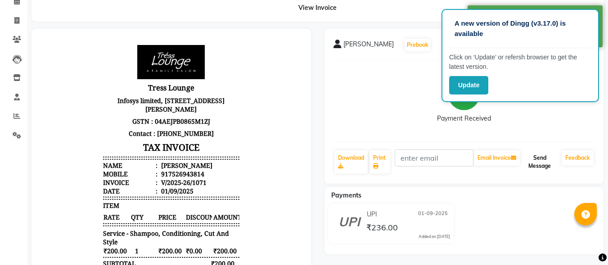
click at [543, 153] on button "Send Message" at bounding box center [540, 161] width 36 height 23
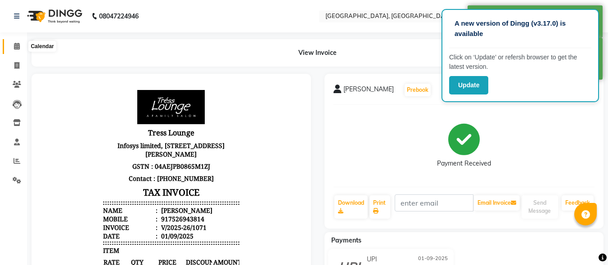
click at [20, 47] on span at bounding box center [17, 46] width 16 height 10
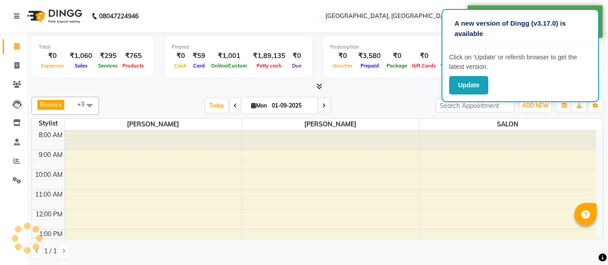
click at [322, 85] on icon at bounding box center [319, 86] width 6 height 7
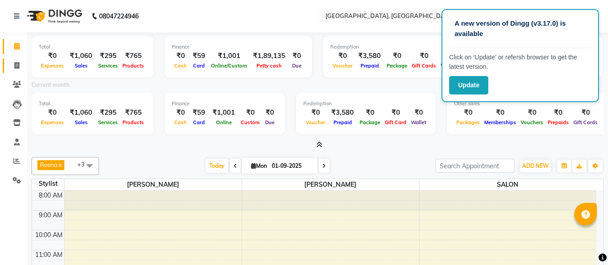
click at [16, 71] on link "Invoice" at bounding box center [14, 66] width 22 height 15
select select "service"
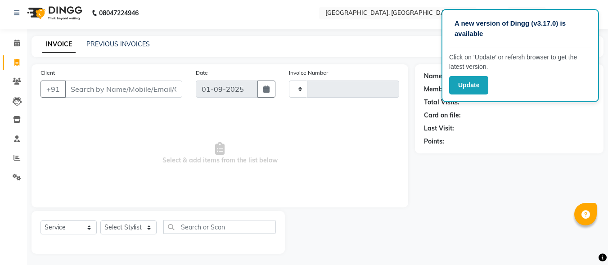
scroll to position [5, 0]
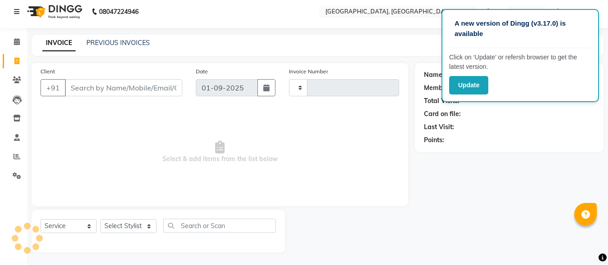
type input "1072"
select select "5370"
click at [15, 82] on icon at bounding box center [17, 80] width 9 height 7
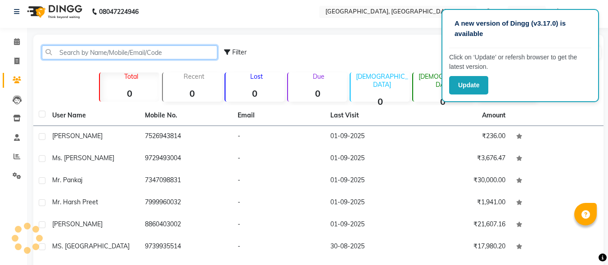
click at [94, 53] on input "text" at bounding box center [130, 52] width 176 height 14
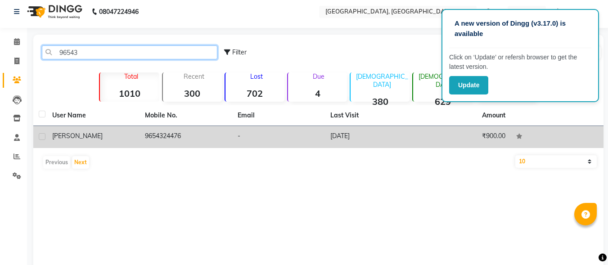
type input "96543"
click at [347, 143] on td "[DATE]" at bounding box center [371, 137] width 93 height 22
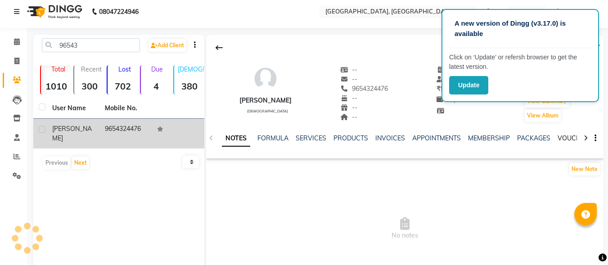
click at [562, 138] on link "VOUCHERS" at bounding box center [576, 138] width 36 height 8
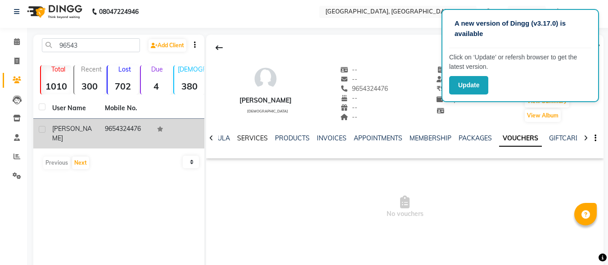
click at [248, 139] on link "SERVICES" at bounding box center [252, 138] width 31 height 8
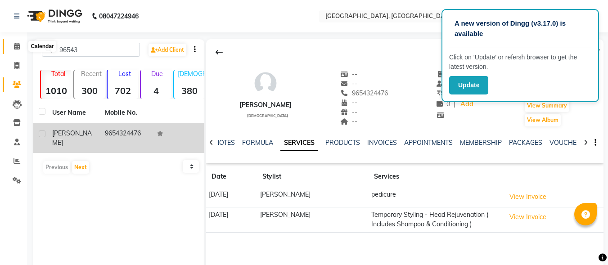
drag, startPoint x: 23, startPoint y: 45, endPoint x: 12, endPoint y: 48, distance: 11.7
click at [22, 45] on span at bounding box center [17, 46] width 16 height 10
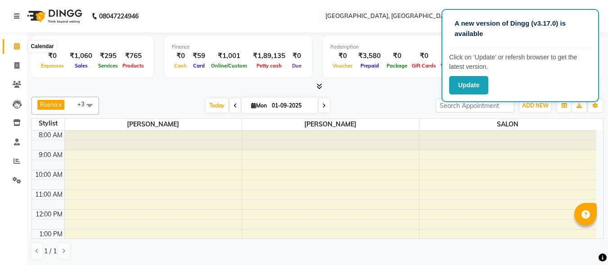
click at [13, 47] on span at bounding box center [17, 46] width 16 height 10
click at [18, 71] on link "Invoice" at bounding box center [14, 66] width 22 height 15
select select "service"
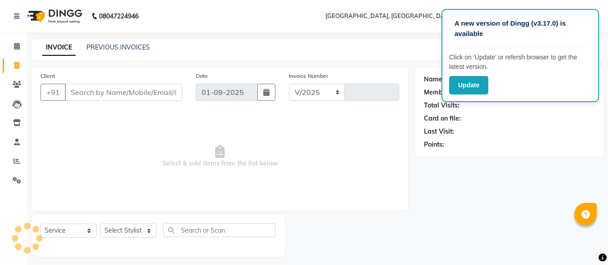
select select "5370"
type input "1072"
click at [122, 228] on select "Select Stylist" at bounding box center [128, 231] width 56 height 14
click at [122, 228] on select "Select Stylist DINGG Support Drishti [PERSON_NAME] SALON [PERSON_NAME] [PERSON_…" at bounding box center [128, 231] width 56 height 14
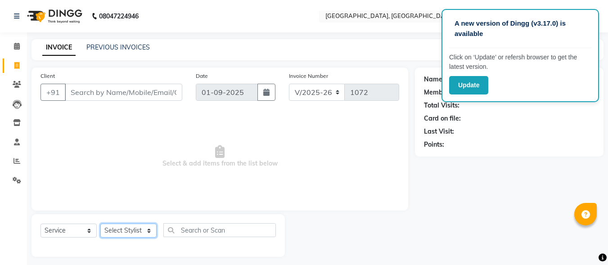
click at [122, 228] on select "Select Stylist DINGG Support Drishti [PERSON_NAME] SALON [PERSON_NAME] [PERSON_…" at bounding box center [128, 231] width 56 height 14
select select "35457"
click at [100, 224] on select "Select Stylist DINGG Support Drishti [PERSON_NAME] SALON [PERSON_NAME] [PERSON_…" at bounding box center [128, 231] width 56 height 14
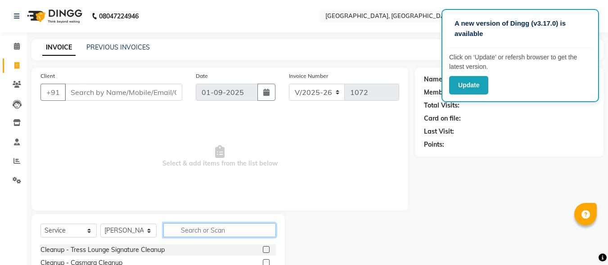
click at [196, 228] on input "text" at bounding box center [219, 230] width 113 height 14
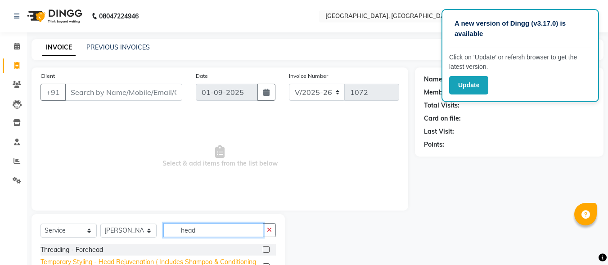
scroll to position [52, 0]
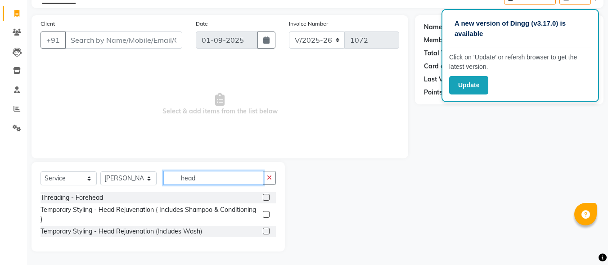
type input "head"
click at [266, 213] on label at bounding box center [266, 214] width 7 height 7
click at [266, 213] on input "checkbox" at bounding box center [266, 215] width 6 height 6
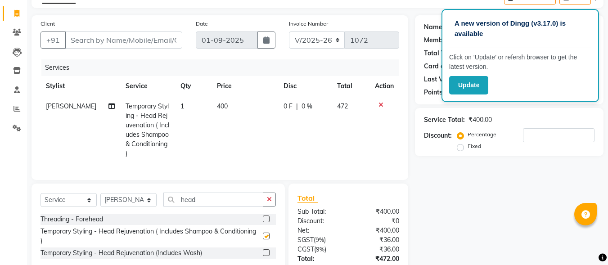
checkbox input "false"
click at [249, 107] on td "400" at bounding box center [245, 130] width 67 height 68
select select "35457"
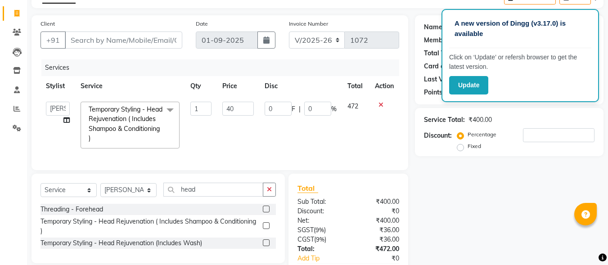
type input "4"
type input "500"
click at [271, 156] on div "Services Stylist Service Qty Price Disc Total Action DINGG Support Drishti KAYM…" at bounding box center [220, 110] width 359 height 102
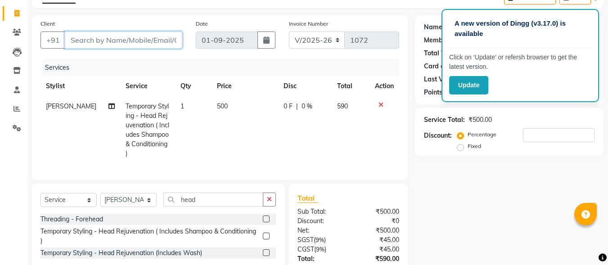
click at [103, 38] on input "Client" at bounding box center [123, 40] width 117 height 17
type input "9"
type input "0"
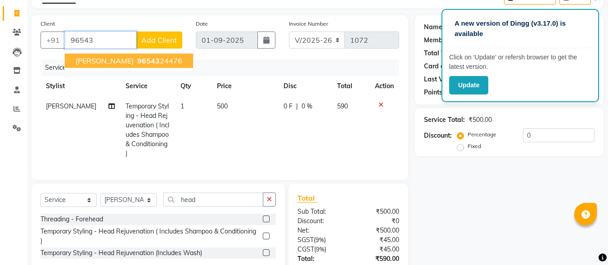
click at [112, 56] on span "[PERSON_NAME]" at bounding box center [105, 60] width 58 height 9
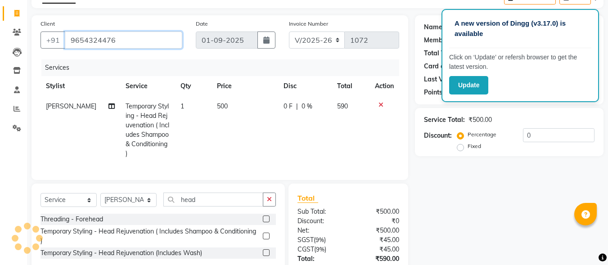
type input "9654324476"
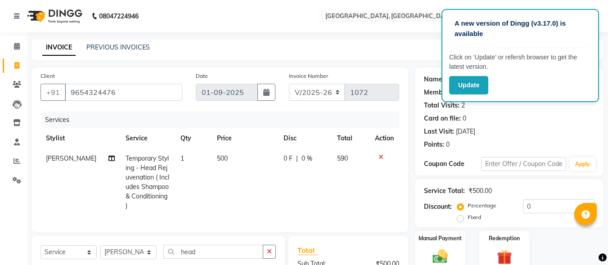
scroll to position [90, 0]
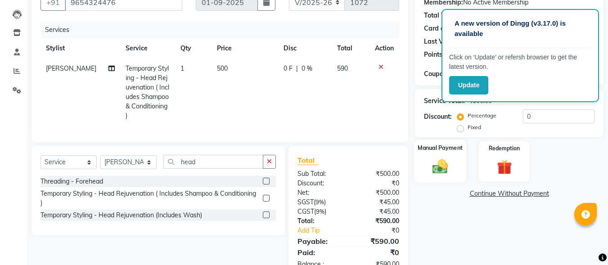
click at [434, 163] on img at bounding box center [440, 167] width 25 height 18
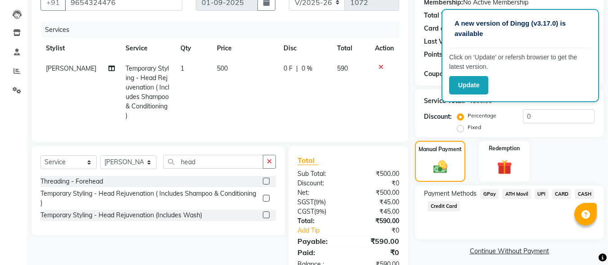
click at [539, 195] on span "UPI" at bounding box center [542, 194] width 14 height 10
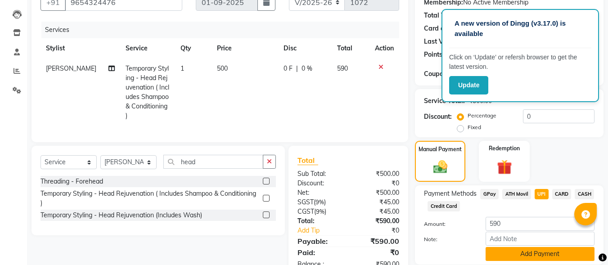
scroll to position [123, 0]
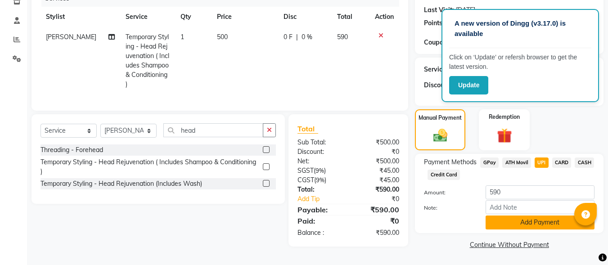
click at [512, 222] on button "Add Payment" at bounding box center [540, 223] width 109 height 14
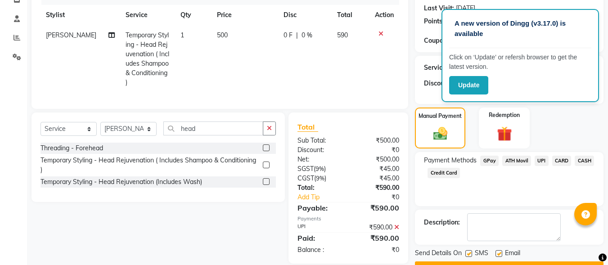
scroll to position [147, 0]
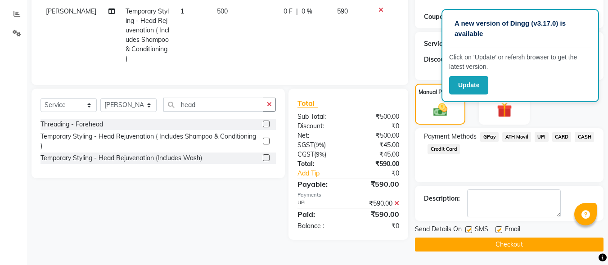
click at [514, 248] on button "Checkout" at bounding box center [509, 245] width 189 height 14
click at [482, 244] on button "Checkout" at bounding box center [509, 245] width 189 height 14
click at [150, 217] on div "Select Service Product Membership Package Voucher Prepaid Gift Card Select Styl…" at bounding box center [155, 164] width 260 height 151
click at [512, 242] on button "Checkout" at bounding box center [509, 245] width 189 height 14
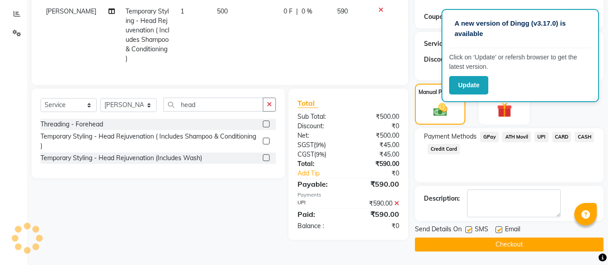
click at [512, 242] on button "Checkout" at bounding box center [509, 245] width 189 height 14
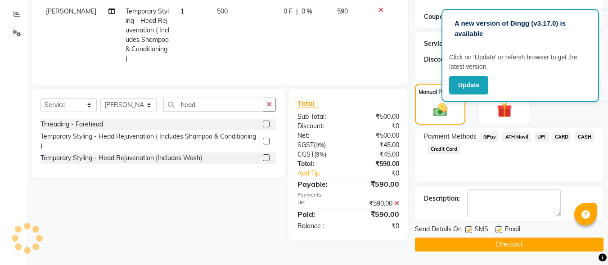
click at [512, 242] on button "Checkout" at bounding box center [509, 245] width 189 height 14
click at [271, 248] on div "Client [PHONE_NUMBER] Date [DATE] Invoice Number V/2025 V/[PHONE_NUMBER] Servic…" at bounding box center [220, 85] width 390 height 331
click at [526, 244] on button "Checkout" at bounding box center [509, 245] width 189 height 14
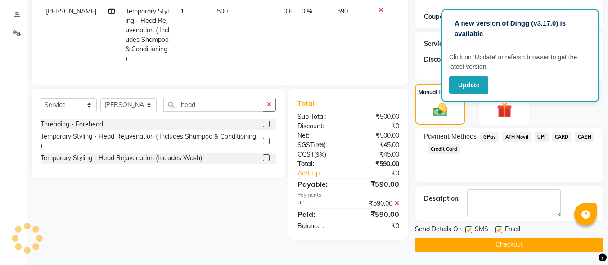
click at [526, 244] on button "Checkout" at bounding box center [509, 245] width 189 height 14
click at [264, 218] on div "Select Service Product Membership Package Voucher Prepaid Gift Card Select Styl…" at bounding box center [155, 164] width 260 height 151
click at [460, 238] on button "Checkout" at bounding box center [509, 245] width 189 height 14
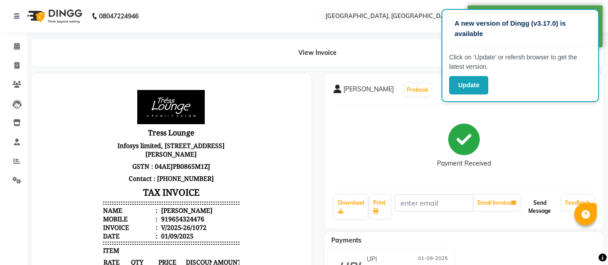
click at [552, 203] on button "Send Message" at bounding box center [540, 206] width 36 height 23
click at [16, 47] on icon at bounding box center [17, 46] width 6 height 7
